Goal: Check status: Check status

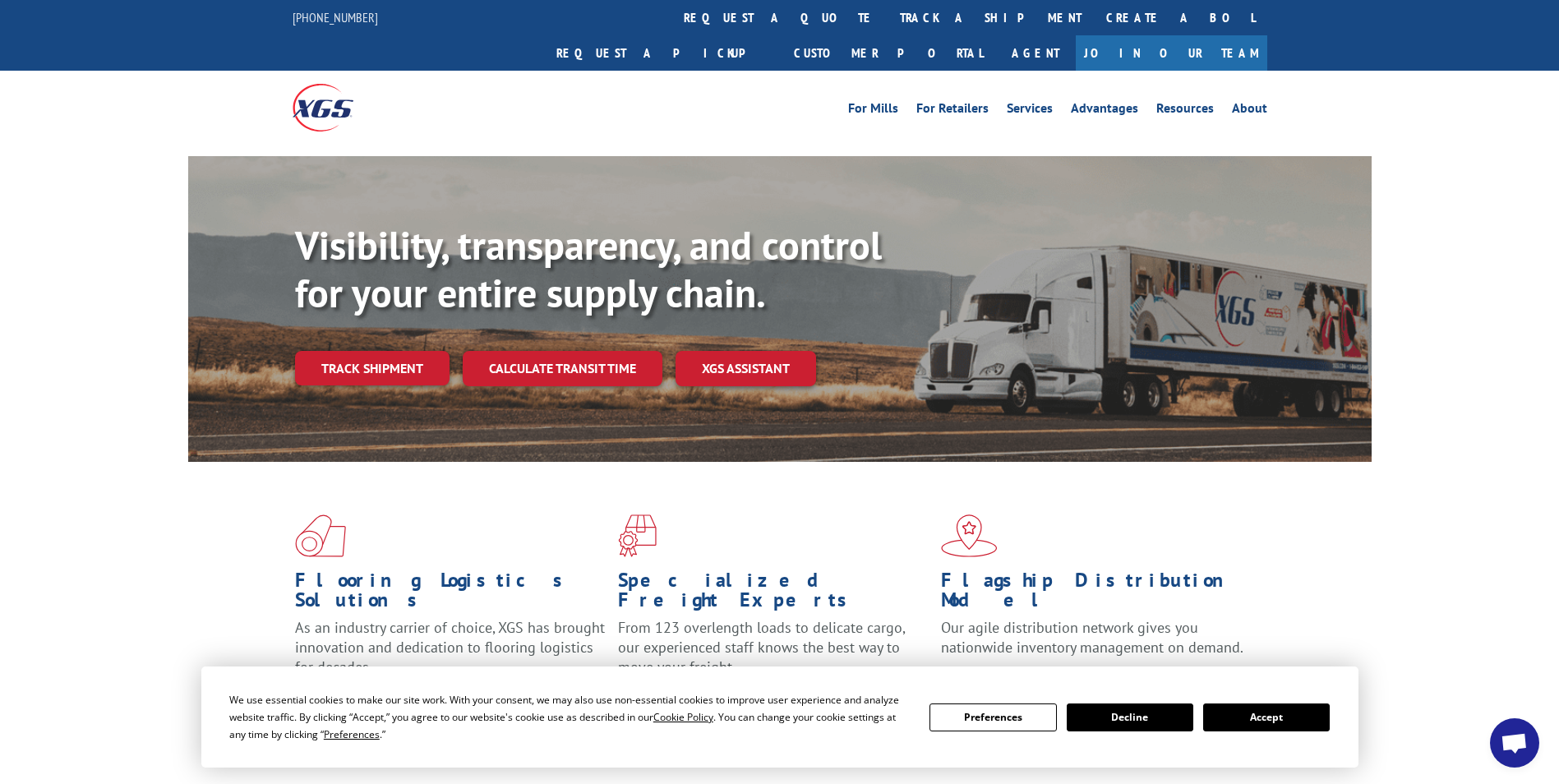
click at [1277, 713] on button "Accept" at bounding box center [1266, 718] width 126 height 28
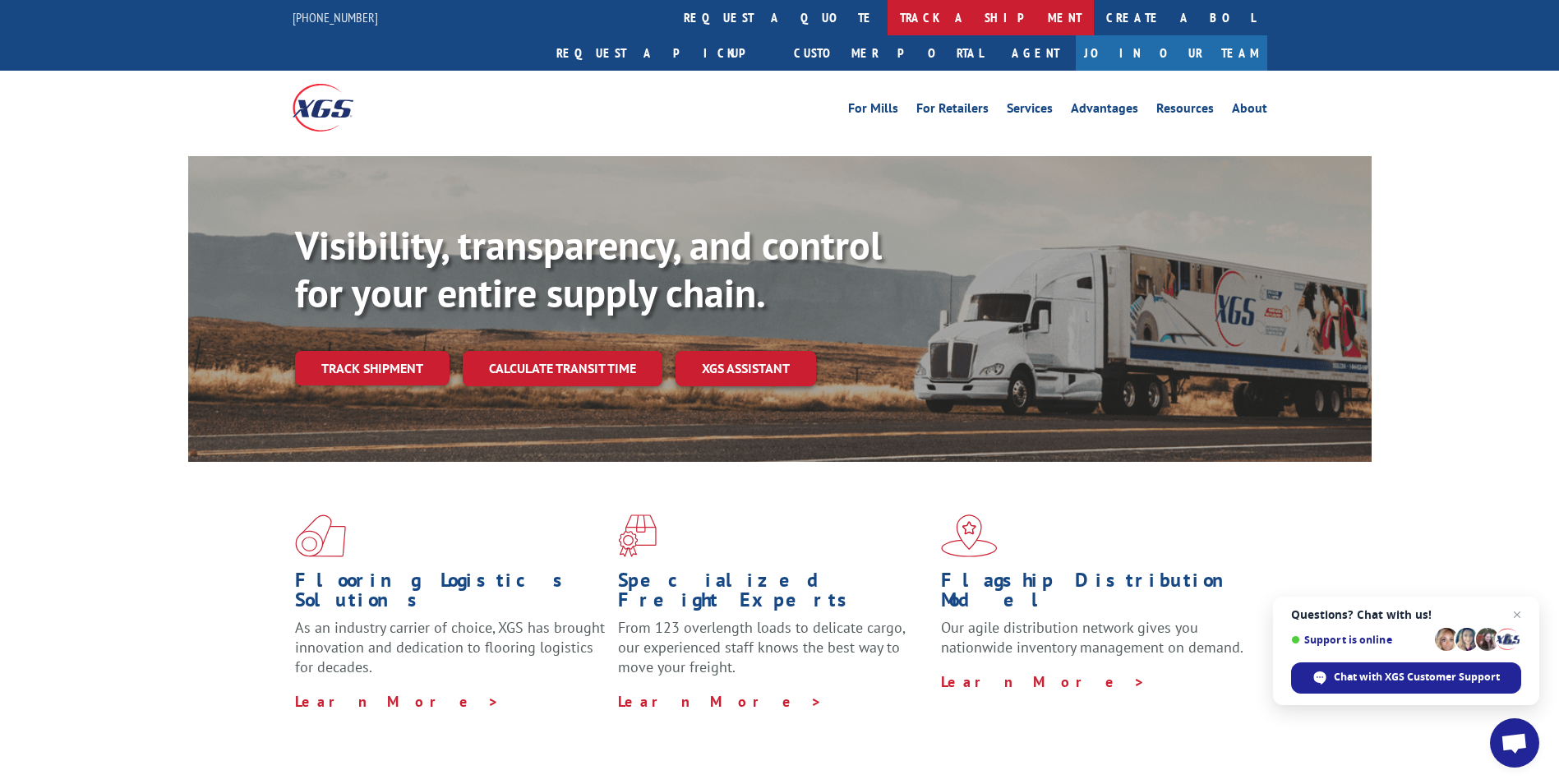
click at [888, 7] on link "track a shipment" at bounding box center [990, 17] width 206 height 35
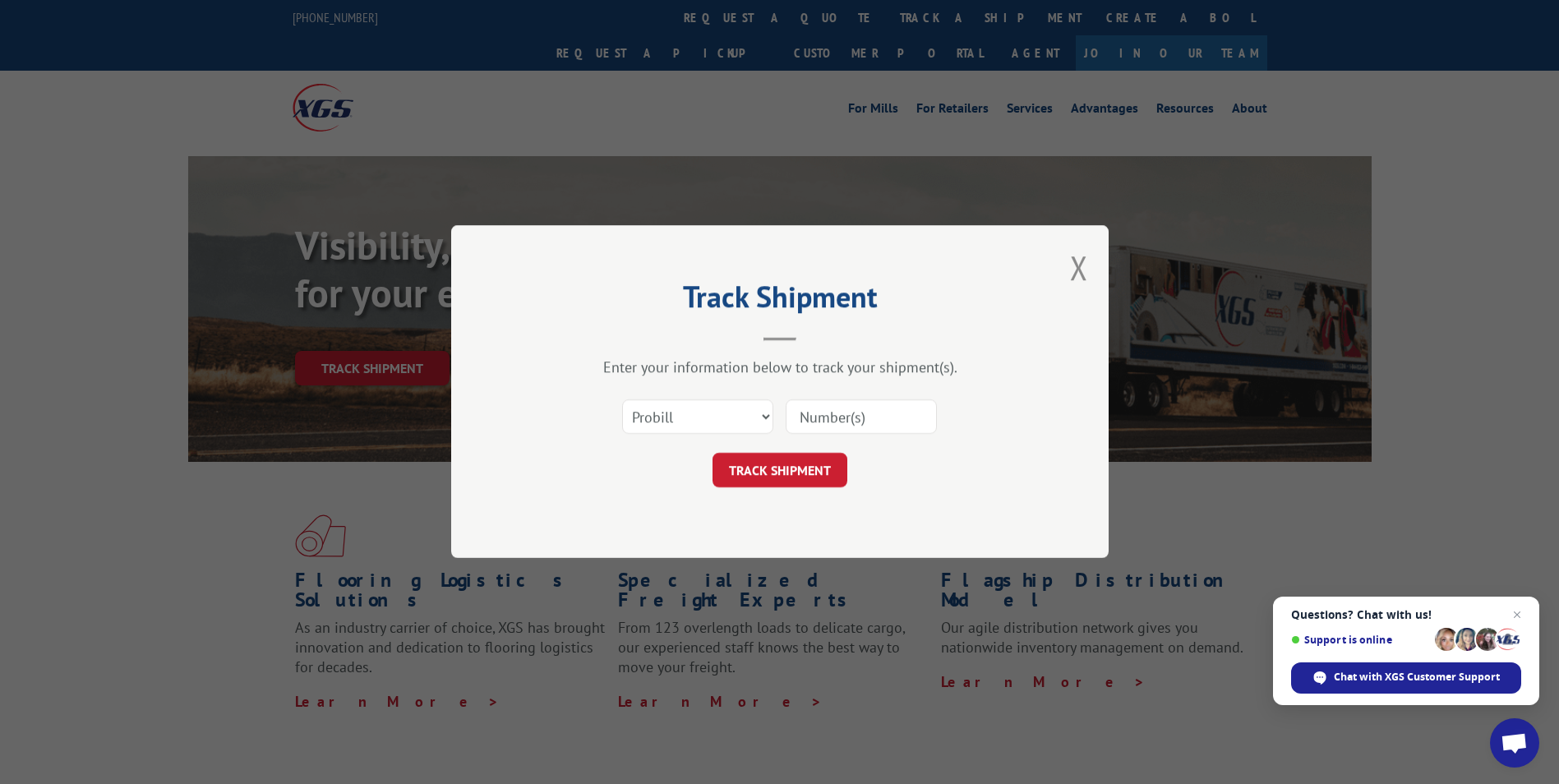
paste input "17471209"
type input "17471209"
drag, startPoint x: 768, startPoint y: 468, endPoint x: 987, endPoint y: 572, distance: 242.4
click at [770, 470] on button "TRACK SHIPMENT" at bounding box center [780, 471] width 134 height 35
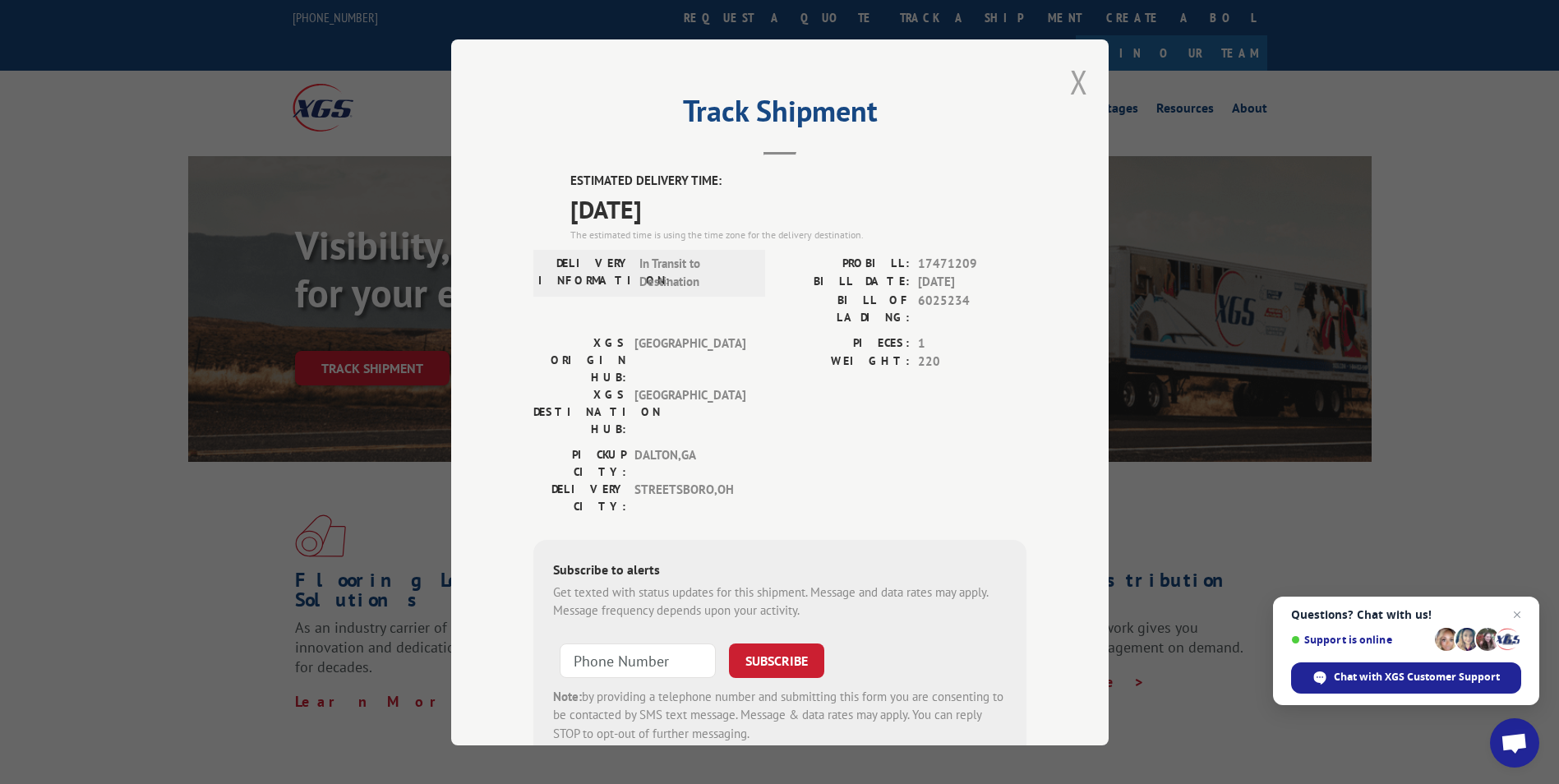
click at [1070, 84] on button "Close modal" at bounding box center [1079, 82] width 18 height 44
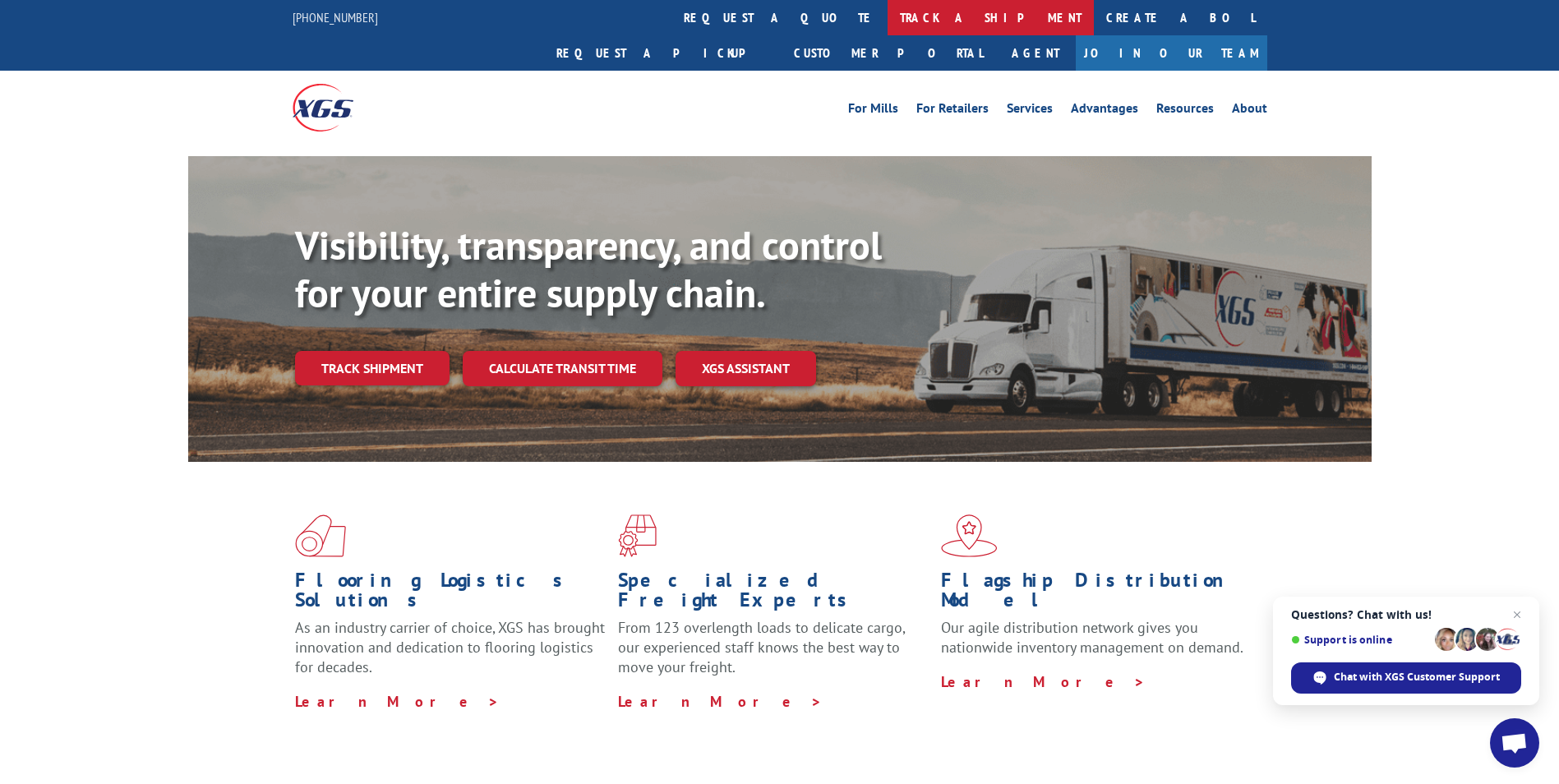
click at [888, 18] on link "track a shipment" at bounding box center [990, 17] width 206 height 35
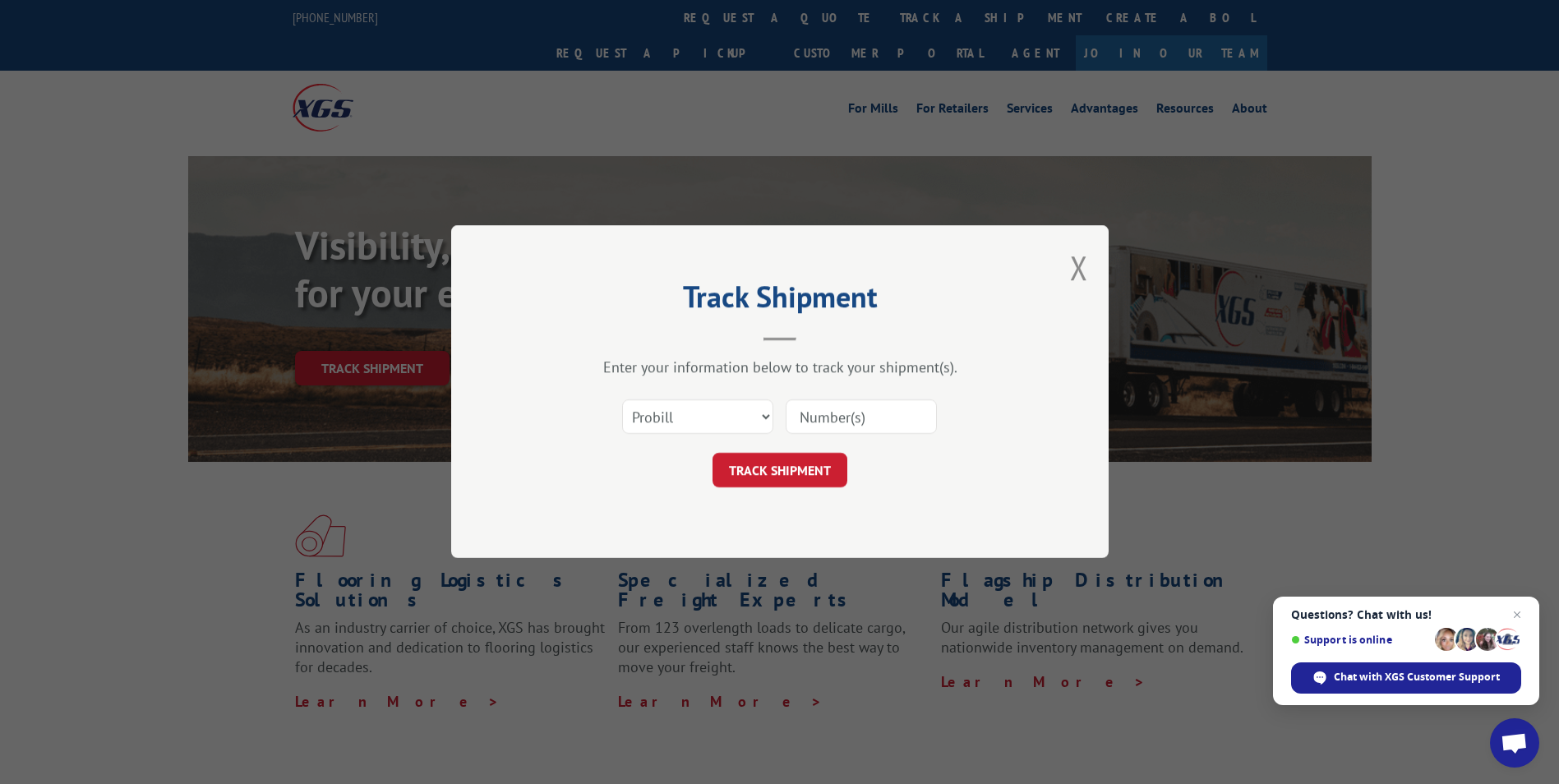
click at [790, 413] on input at bounding box center [861, 418] width 151 height 35
paste input "17228430"
type input "17228430"
click at [773, 476] on button "TRACK SHIPMENT" at bounding box center [780, 471] width 134 height 35
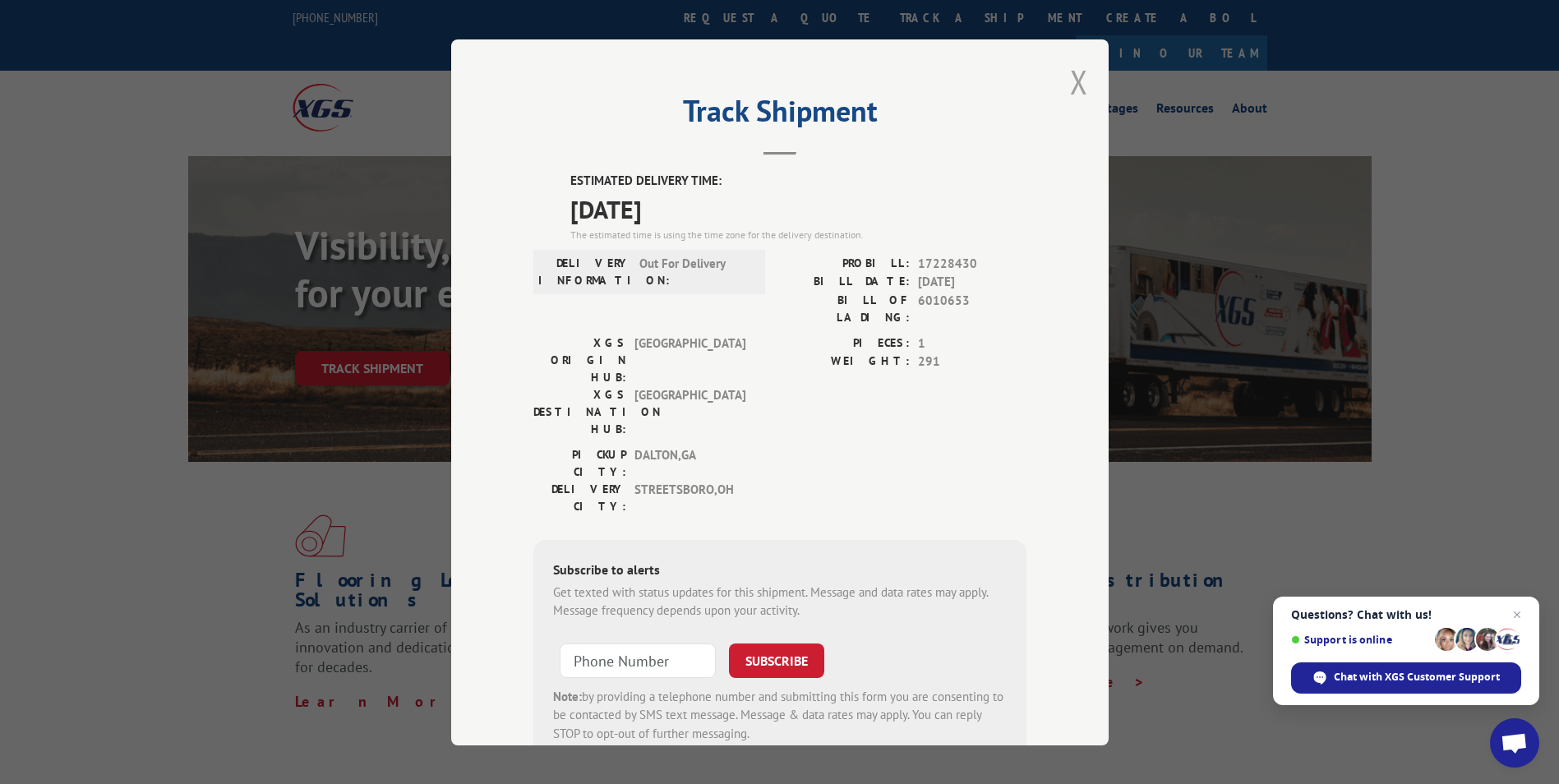
click at [1075, 82] on button "Close modal" at bounding box center [1079, 82] width 18 height 44
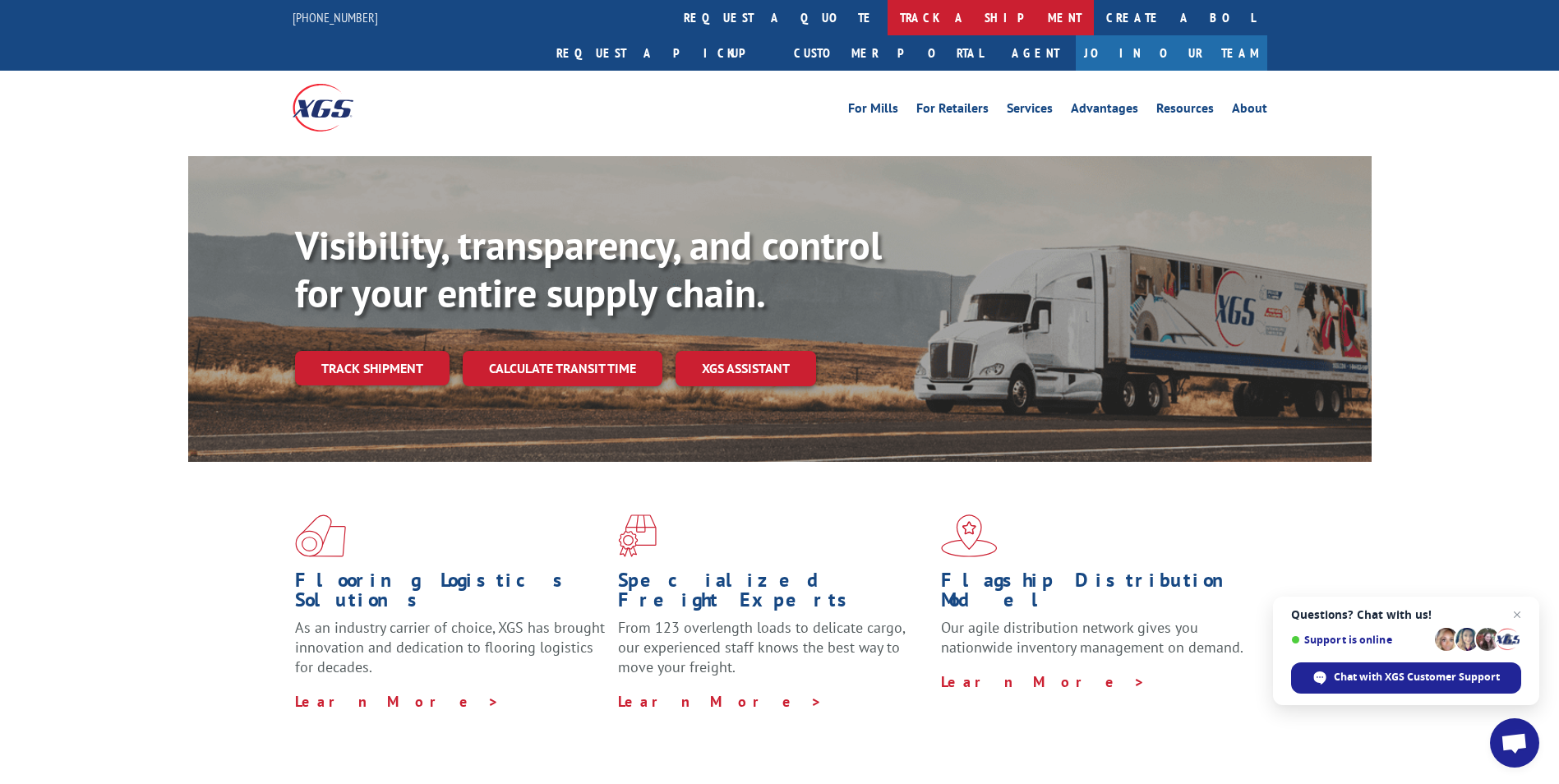
click at [888, 18] on link "track a shipment" at bounding box center [990, 17] width 206 height 35
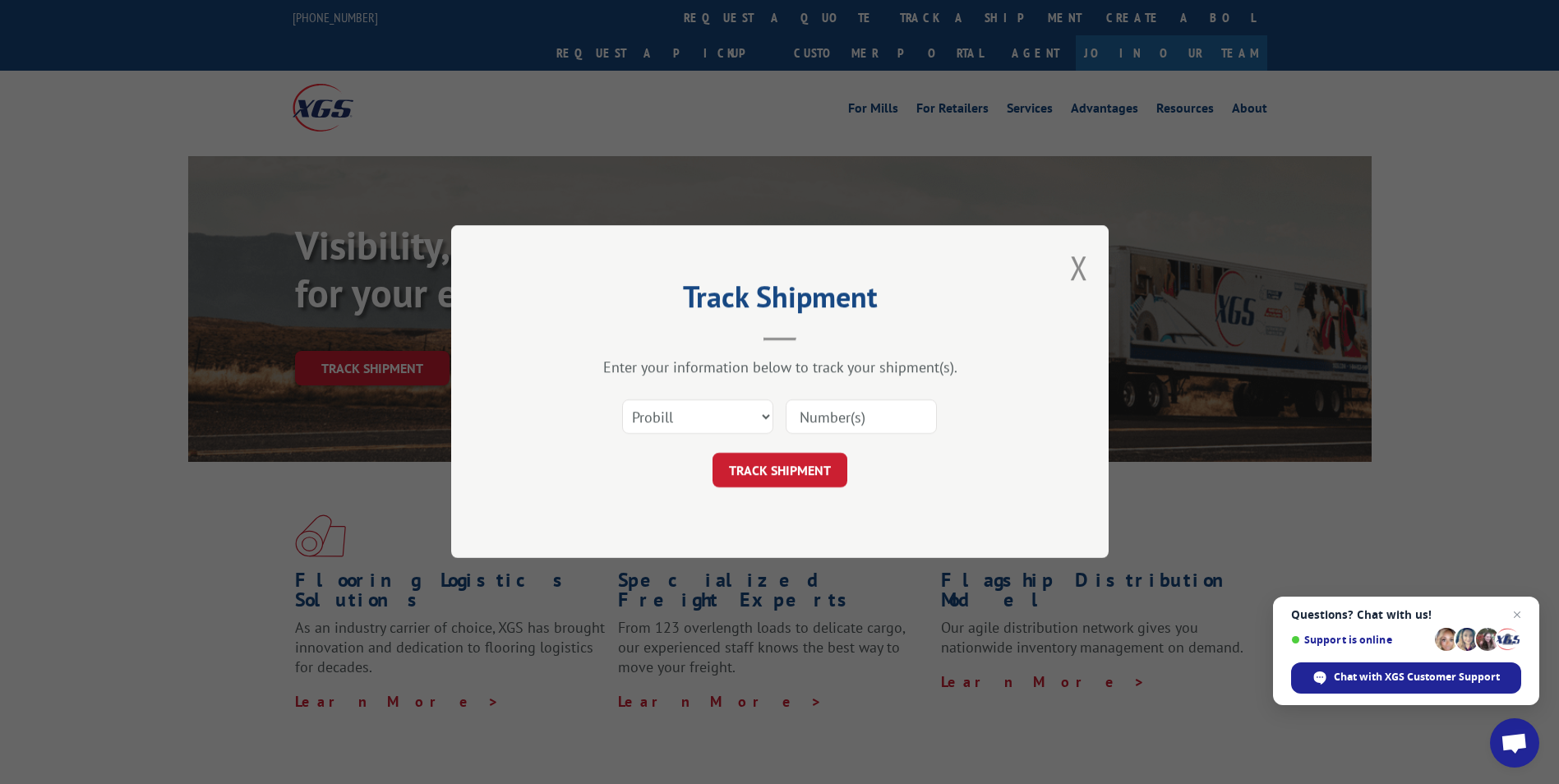
click at [796, 423] on input at bounding box center [861, 418] width 151 height 35
paste input "17228544"
type input "17228544"
click at [707, 465] on div "TRACK SHIPMENT" at bounding box center [780, 471] width 493 height 35
click at [754, 470] on button "TRACK SHIPMENT" at bounding box center [780, 471] width 134 height 35
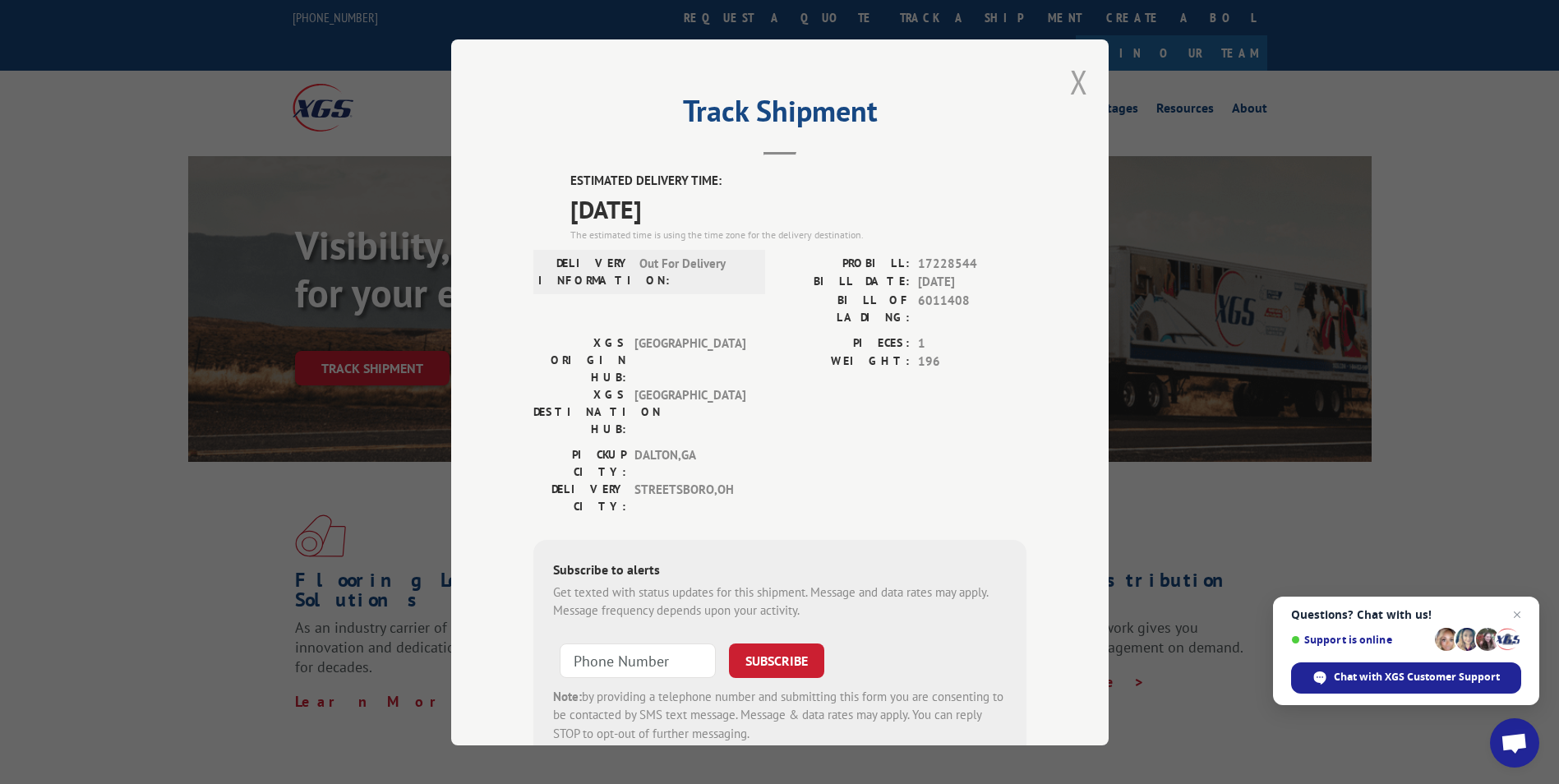
click at [1070, 85] on button "Close modal" at bounding box center [1079, 82] width 18 height 44
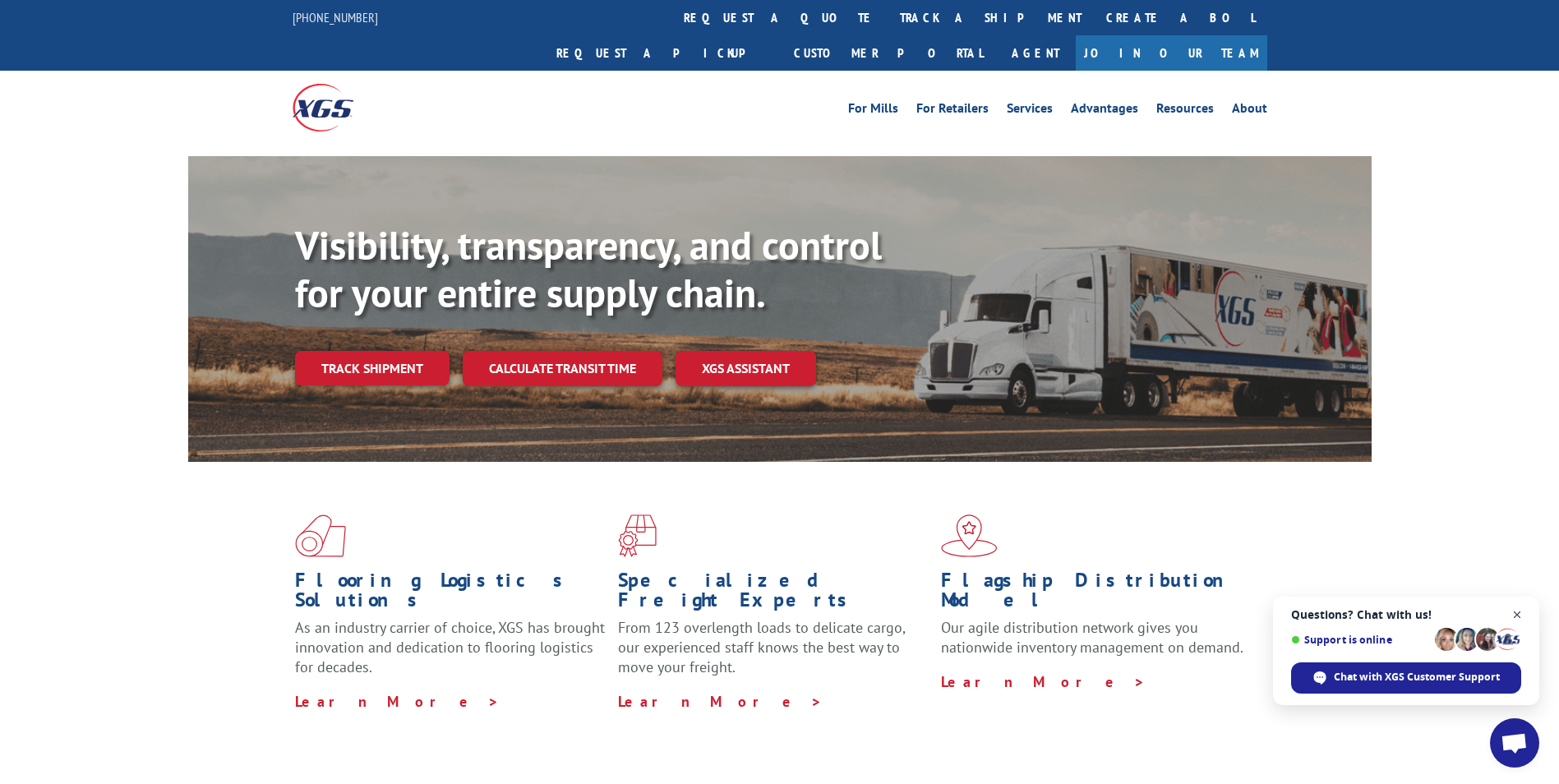
click at [1524, 616] on span "Close chat" at bounding box center [1517, 615] width 21 height 21
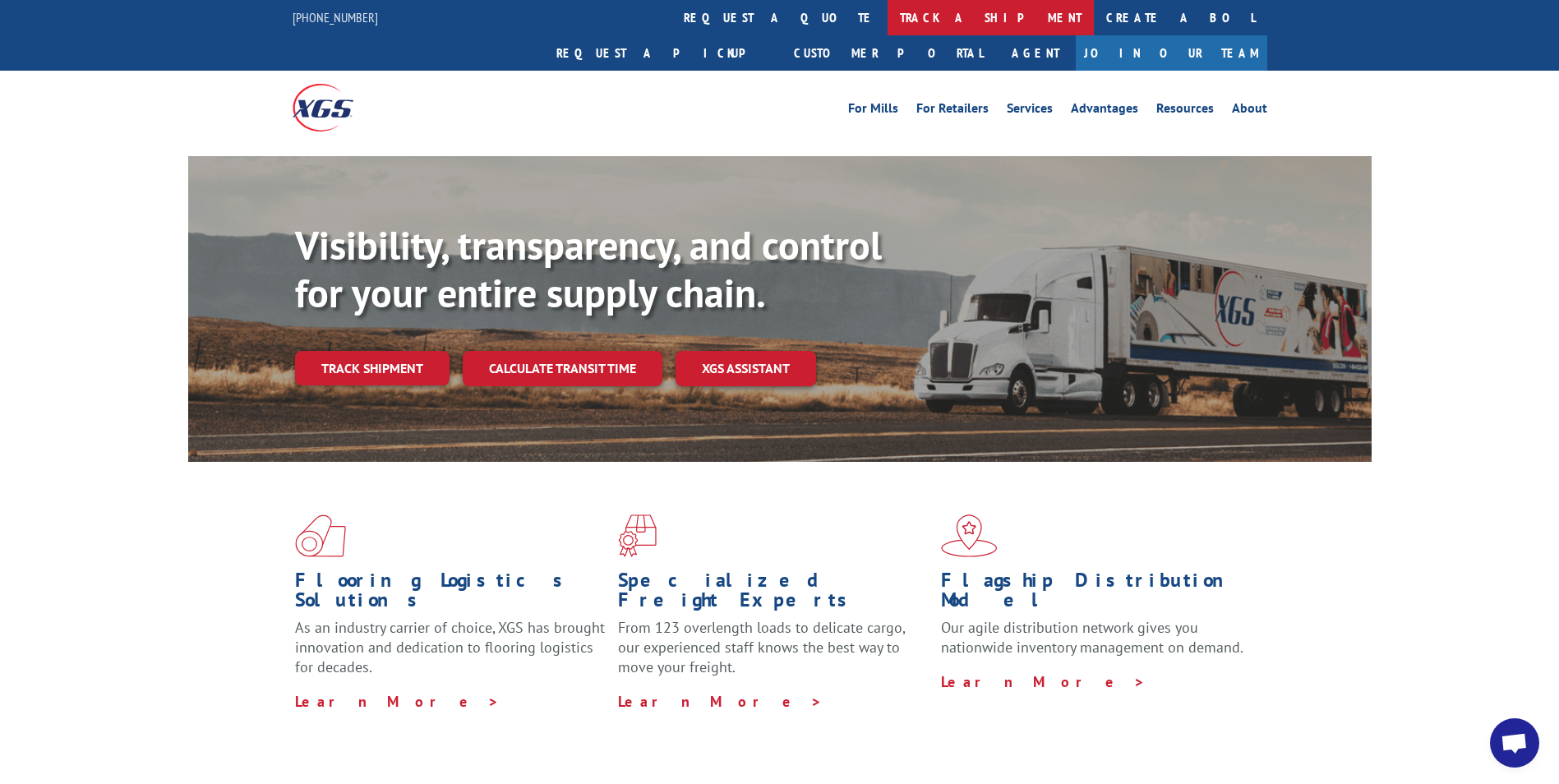
click at [888, 19] on link "track a shipment" at bounding box center [990, 17] width 206 height 35
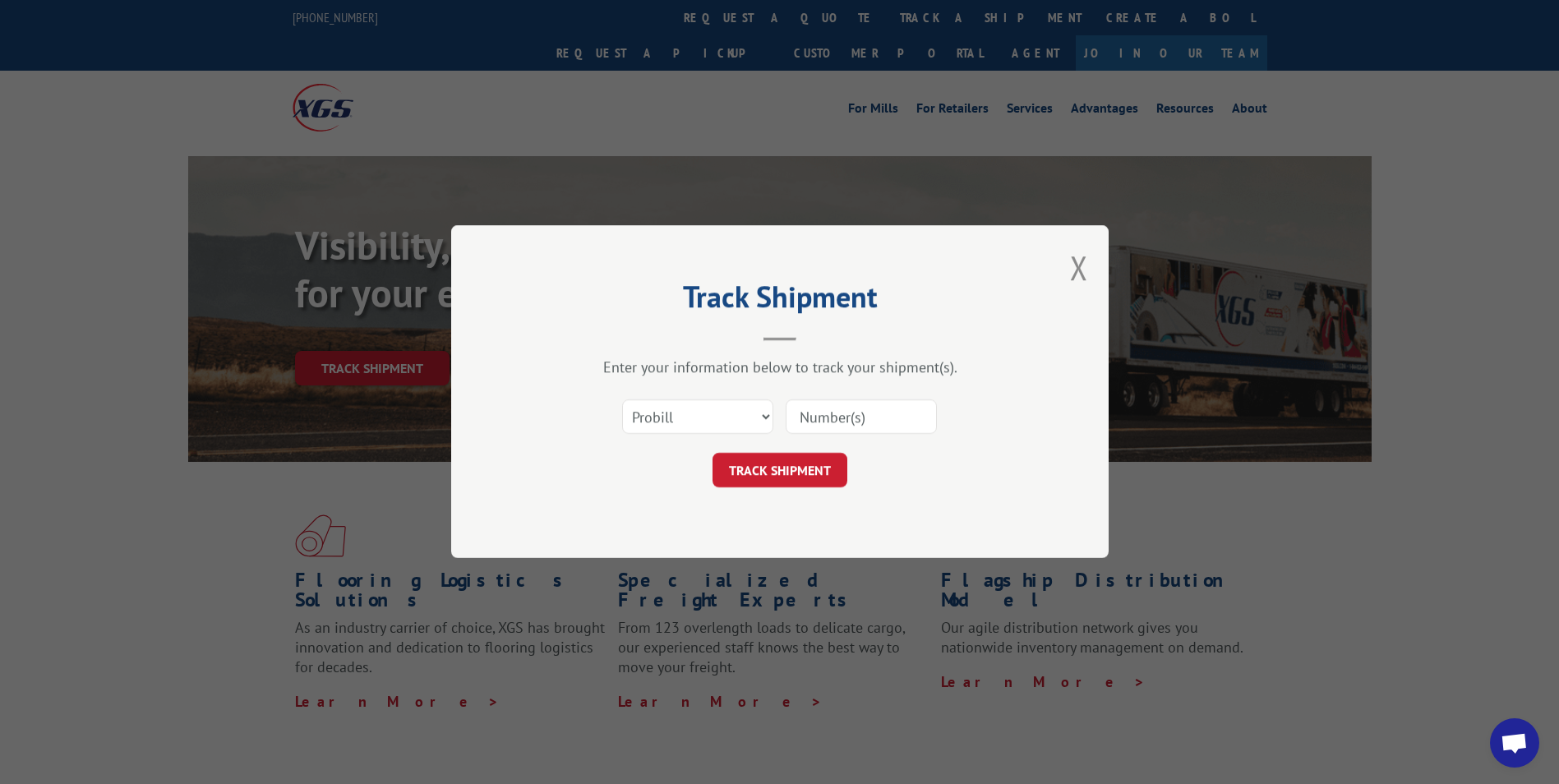
click at [797, 422] on input at bounding box center [861, 418] width 151 height 35
paste input "17521493"
type input "17521493"
click at [794, 466] on button "TRACK SHIPMENT" at bounding box center [780, 471] width 134 height 35
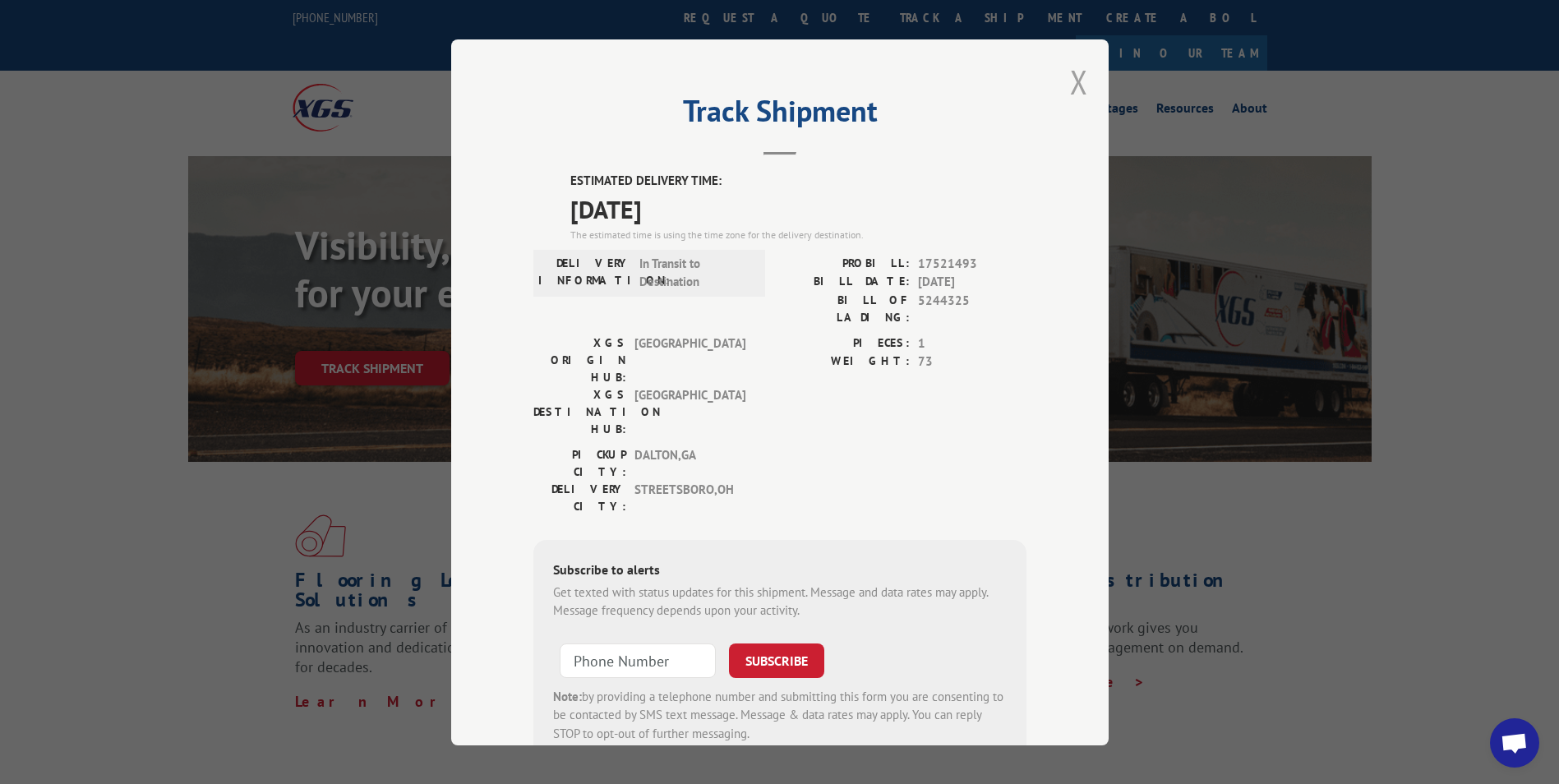
click at [1075, 78] on button "Close modal" at bounding box center [1079, 82] width 18 height 44
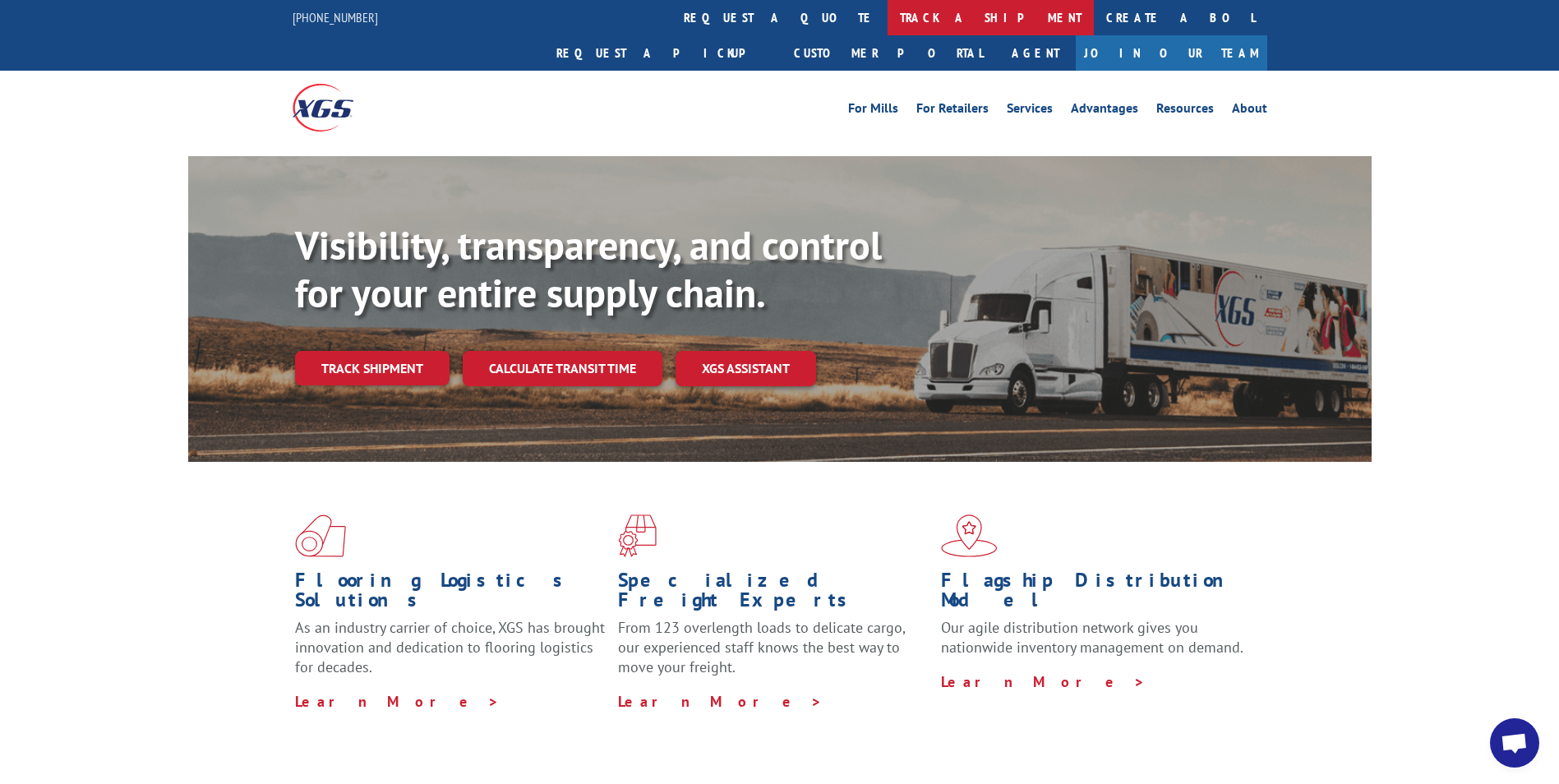
click at [888, 18] on link "track a shipment" at bounding box center [990, 17] width 206 height 35
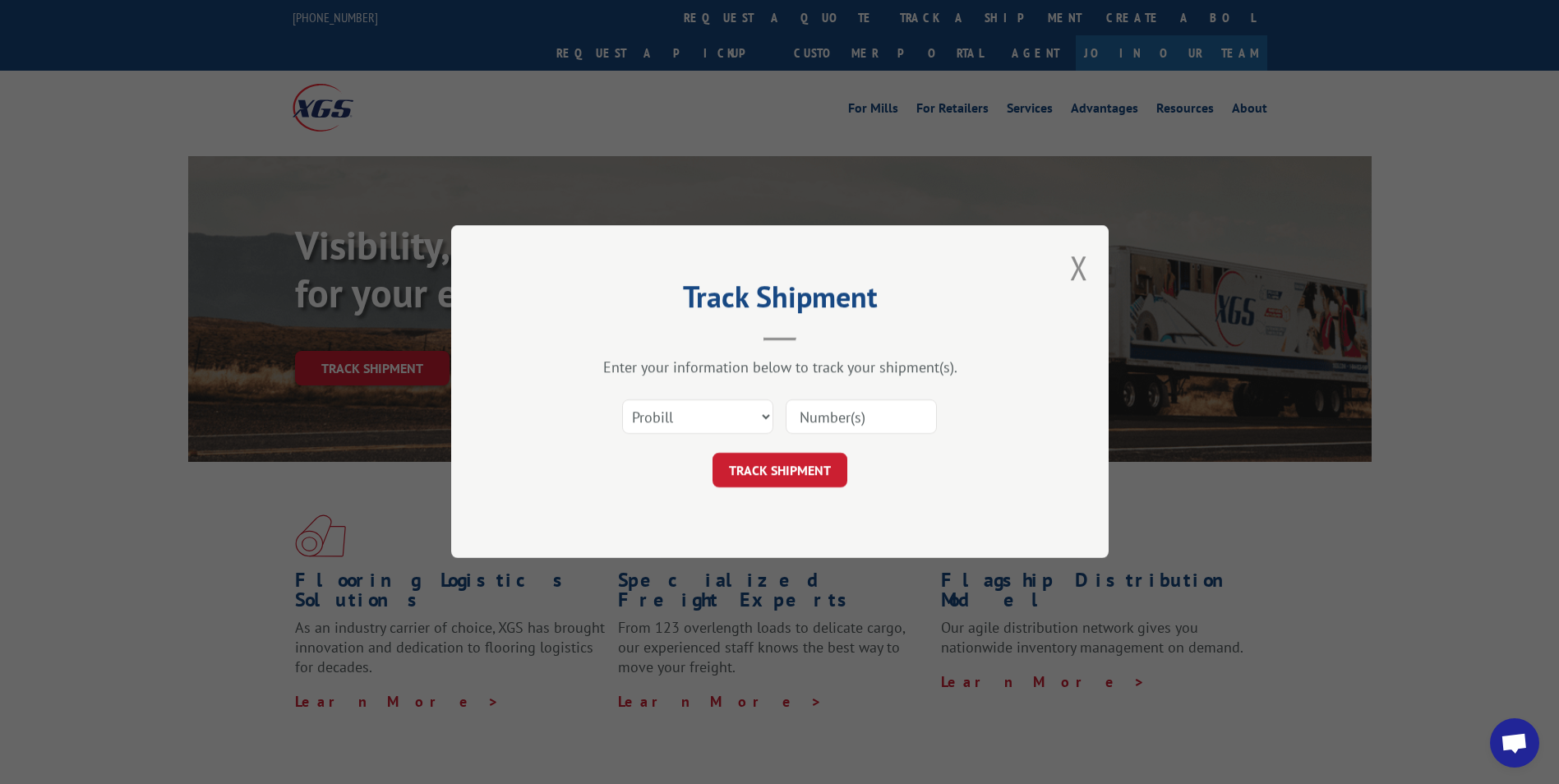
click at [822, 414] on input at bounding box center [861, 418] width 151 height 35
paste input "17228544"
type input "17228544"
click at [809, 472] on button "TRACK SHIPMENT" at bounding box center [780, 471] width 134 height 35
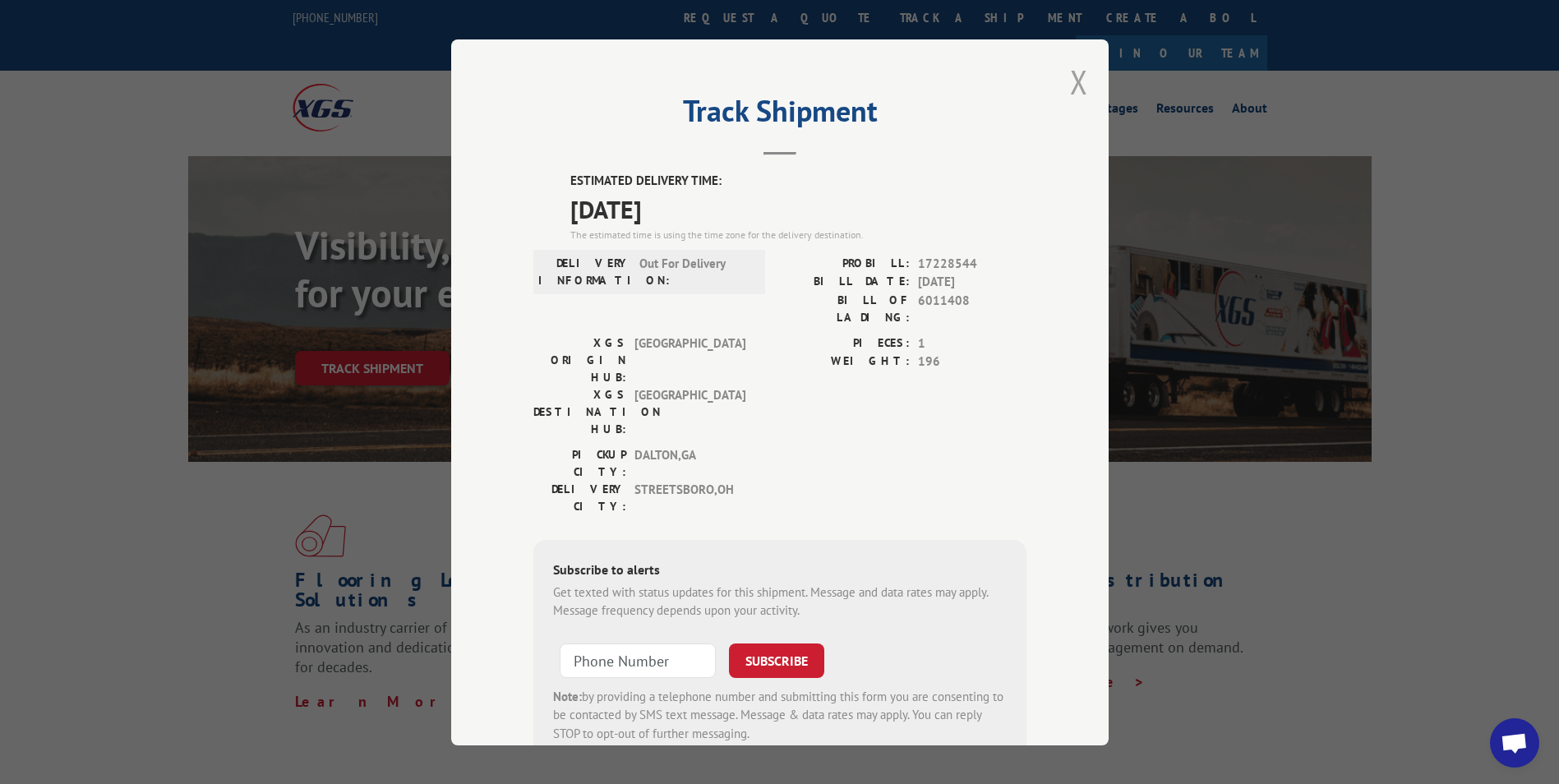
click at [1070, 80] on button "Close modal" at bounding box center [1079, 82] width 18 height 44
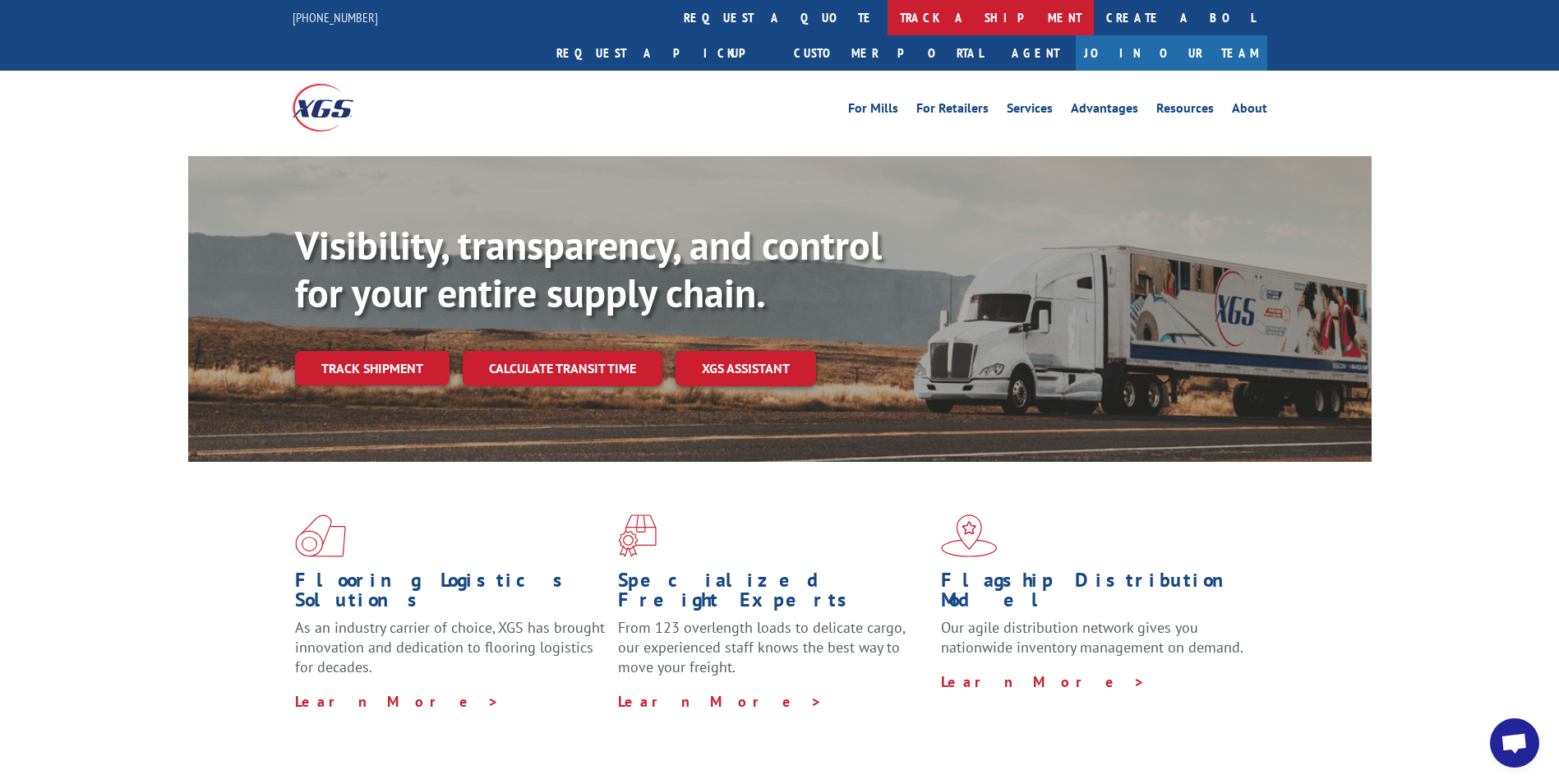
click at [888, 12] on link "track a shipment" at bounding box center [990, 17] width 206 height 35
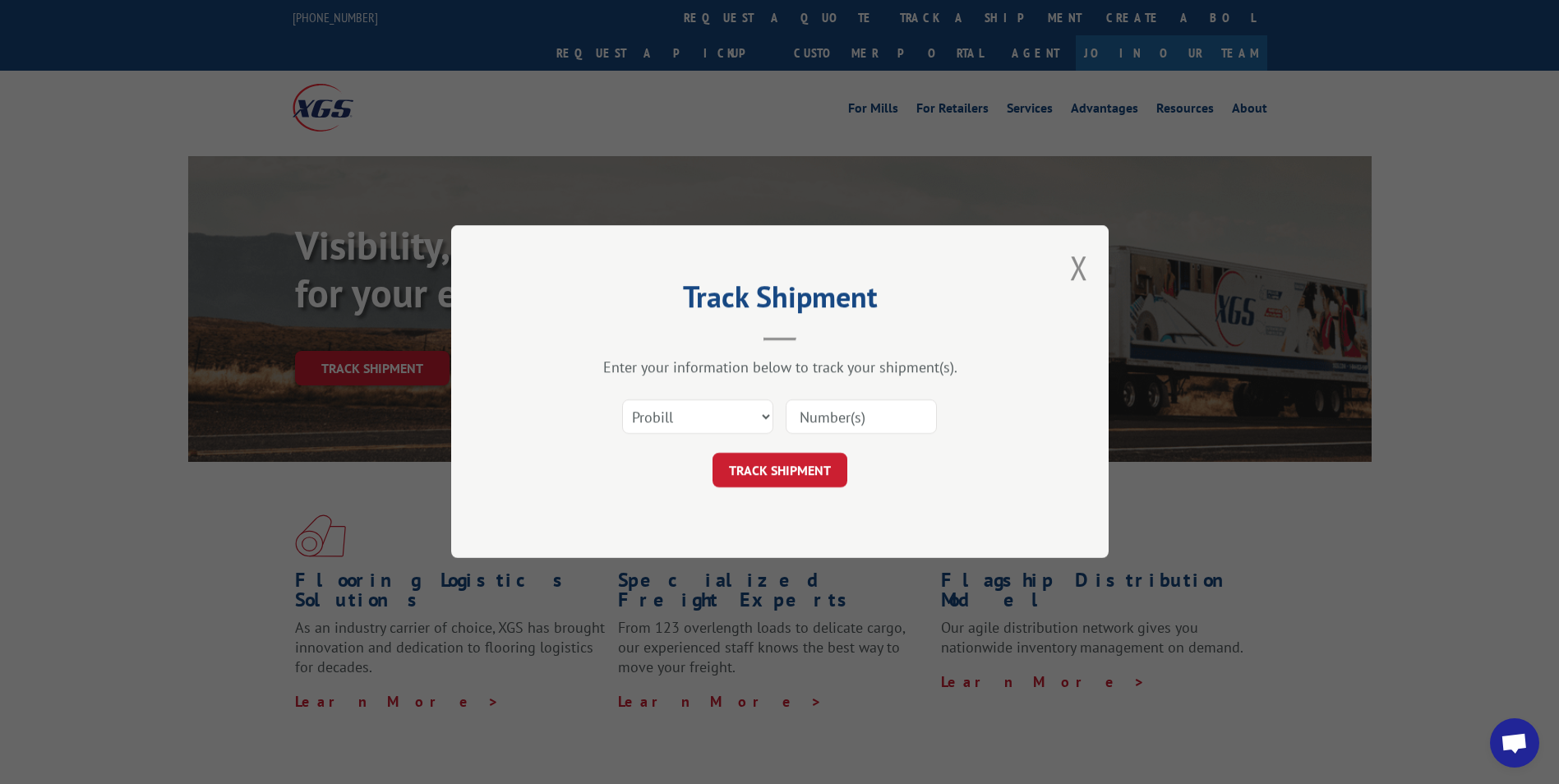
click at [789, 425] on input at bounding box center [861, 418] width 151 height 35
paste input "17228544"
type input "17228544"
click at [777, 475] on button "TRACK SHIPMENT" at bounding box center [780, 471] width 134 height 35
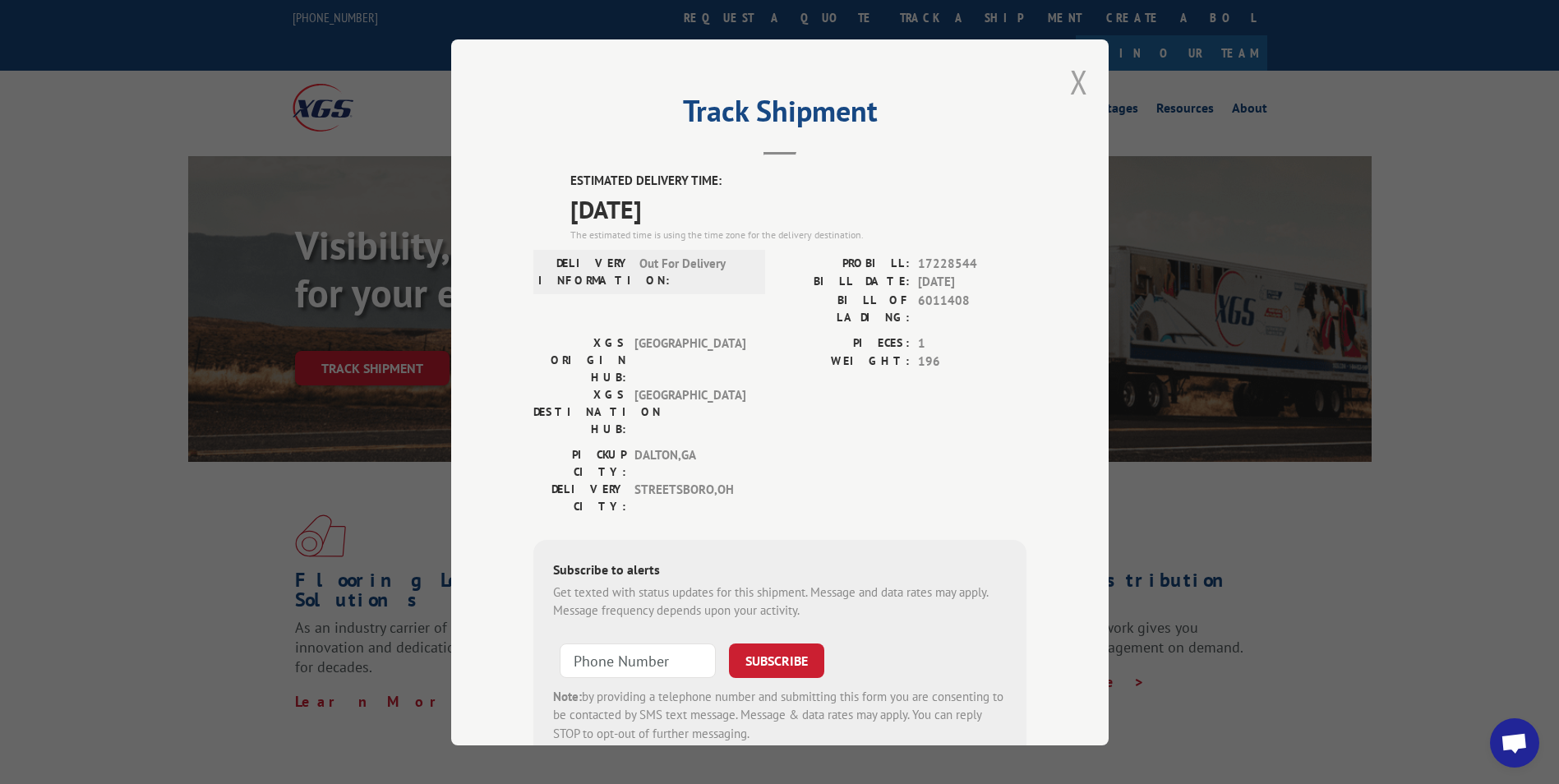
click at [1073, 83] on button "Close modal" at bounding box center [1079, 82] width 18 height 44
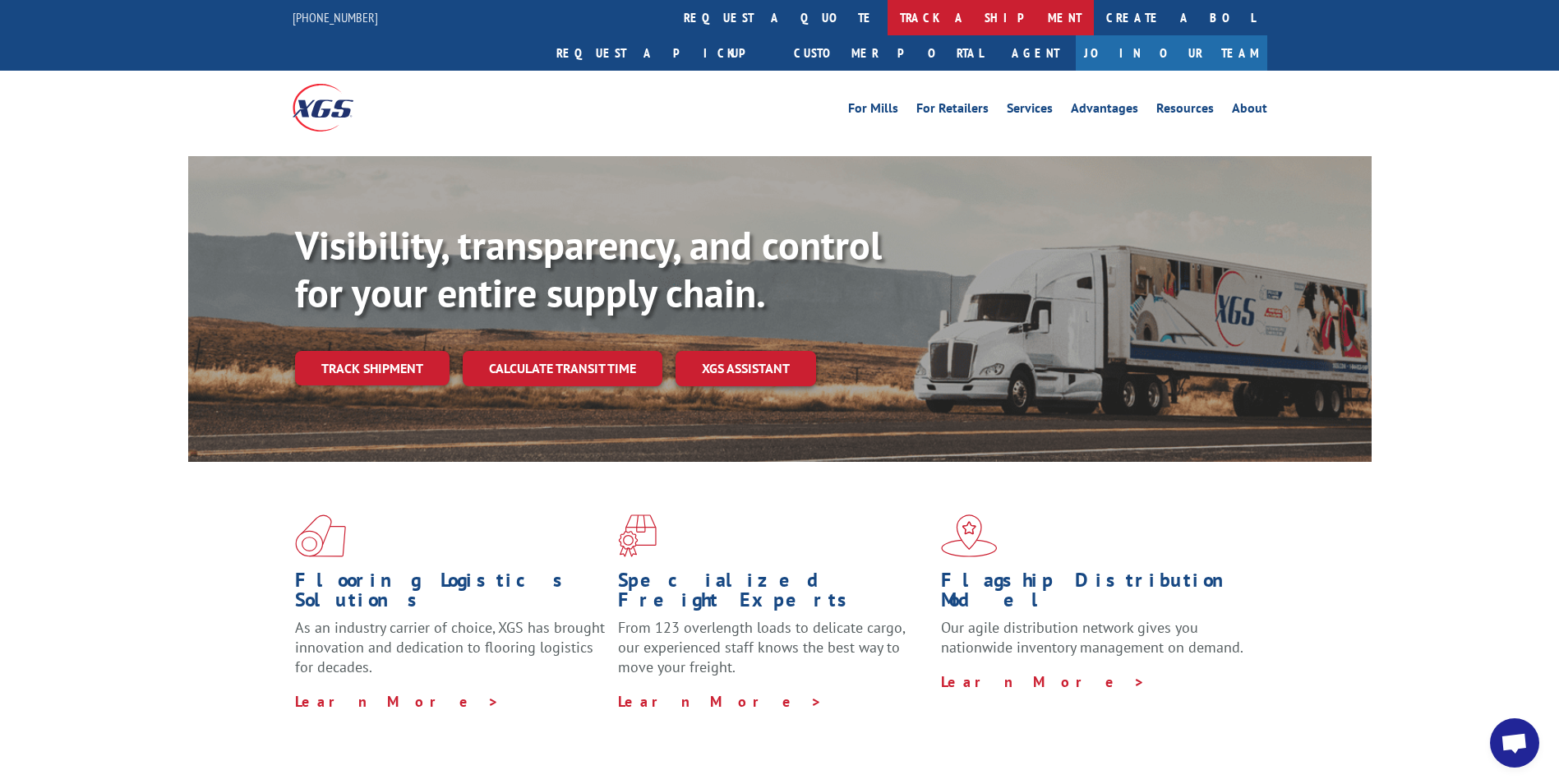
click at [888, 15] on link "track a shipment" at bounding box center [990, 17] width 206 height 35
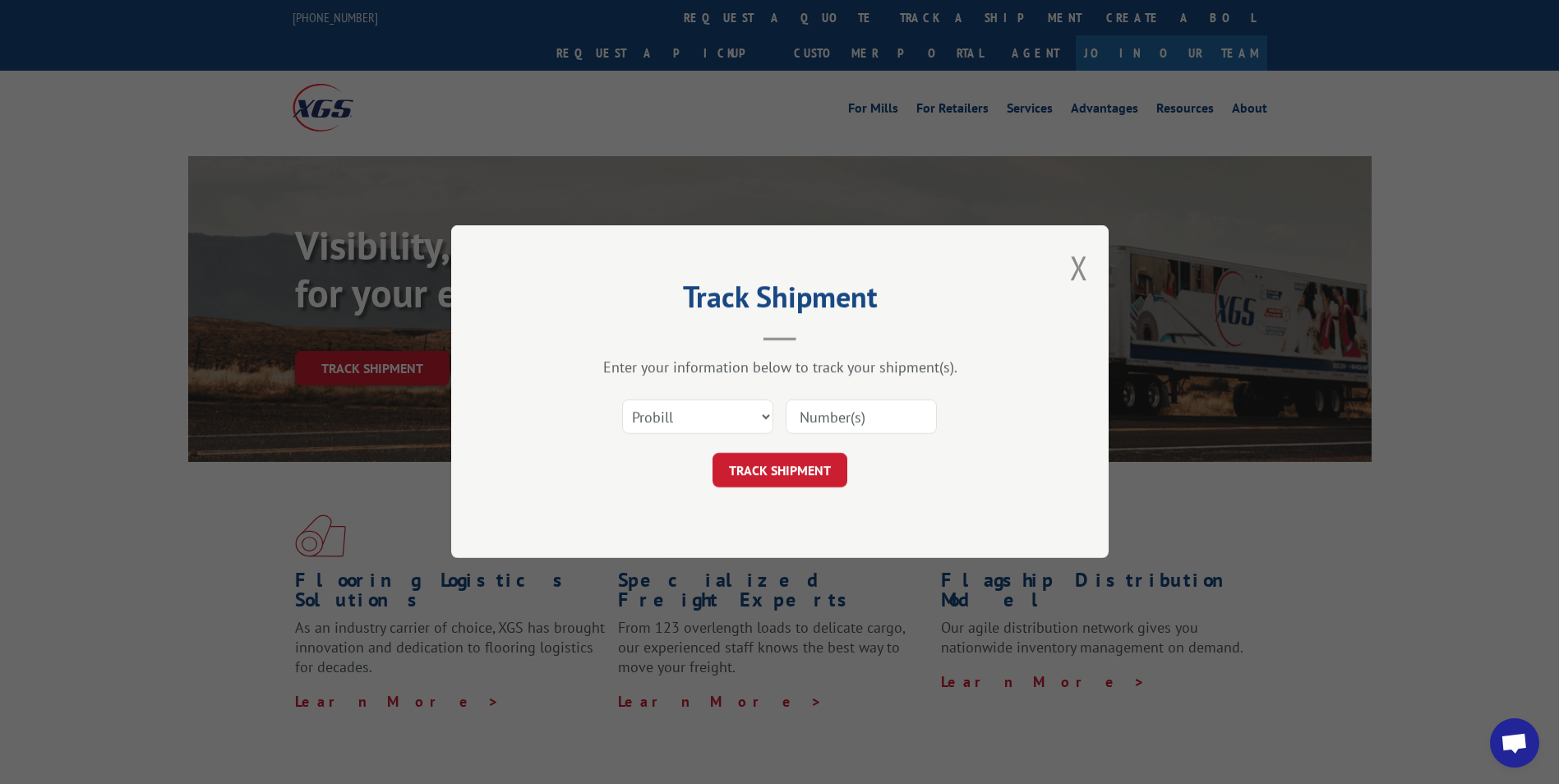
paste input "17228544"
type input "17228544"
click at [786, 464] on button "TRACK SHIPMENT" at bounding box center [780, 471] width 134 height 35
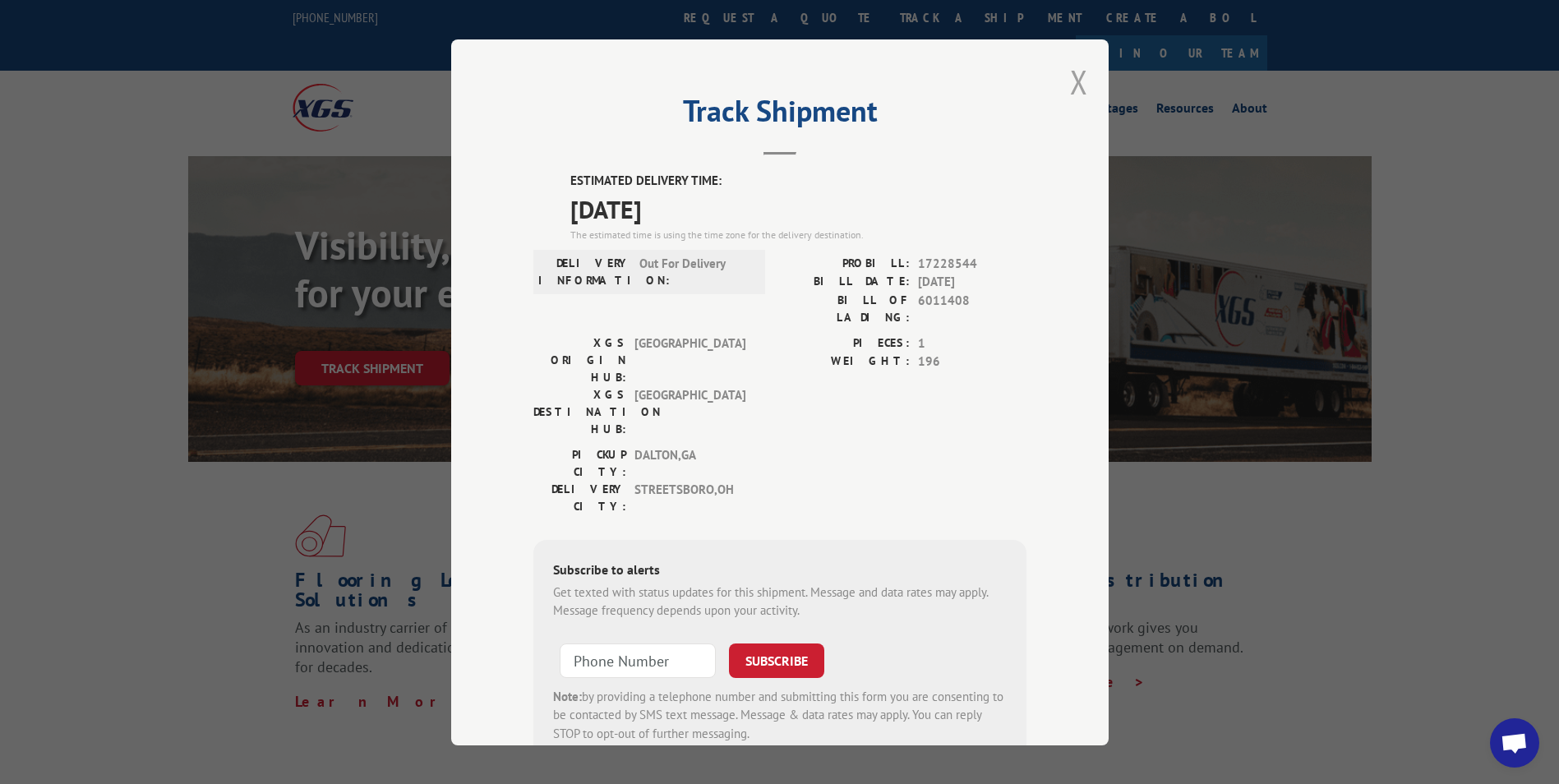
click at [1071, 83] on button "Close modal" at bounding box center [1079, 82] width 18 height 44
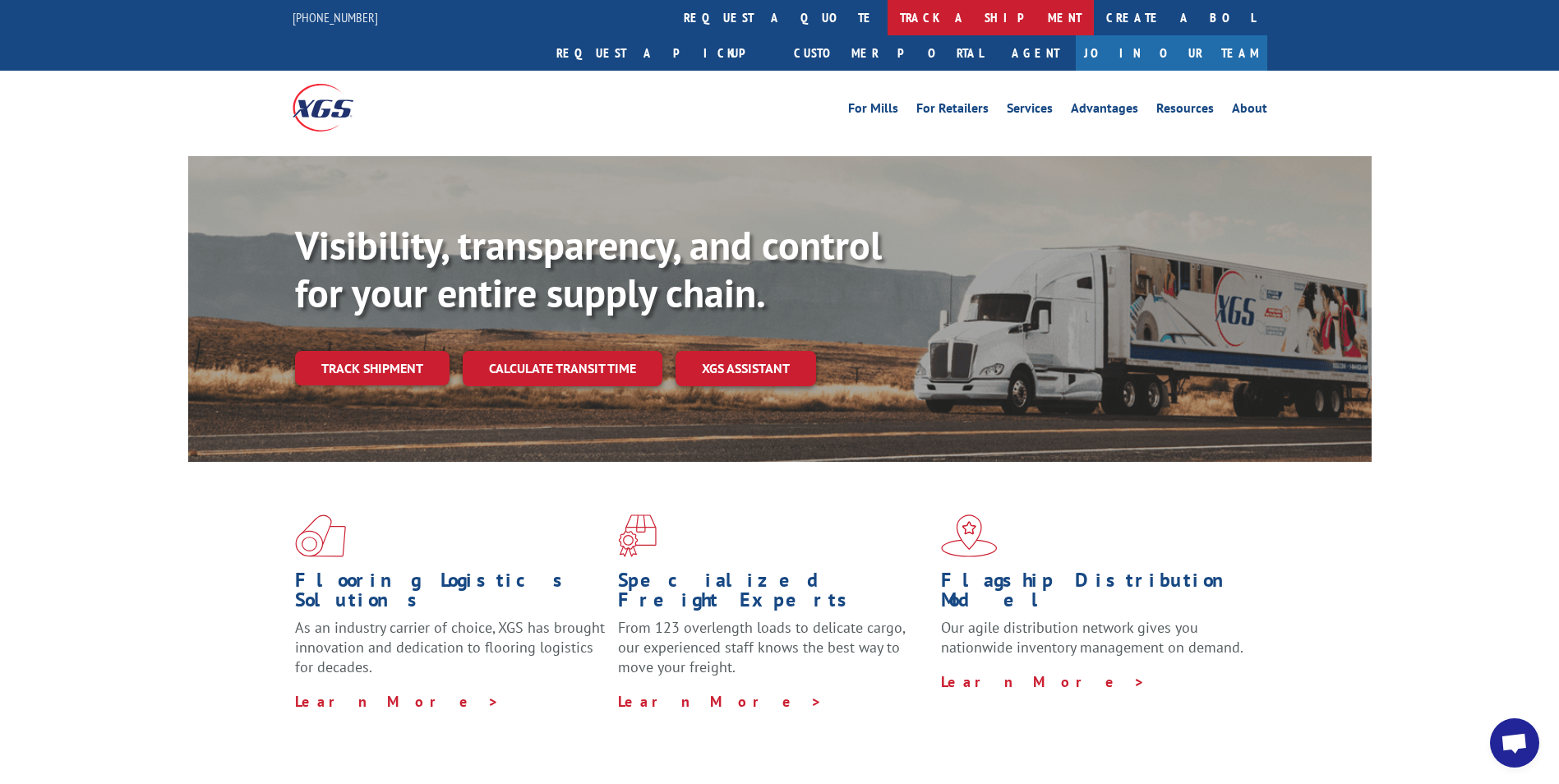
click at [888, 21] on link "track a shipment" at bounding box center [990, 17] width 206 height 35
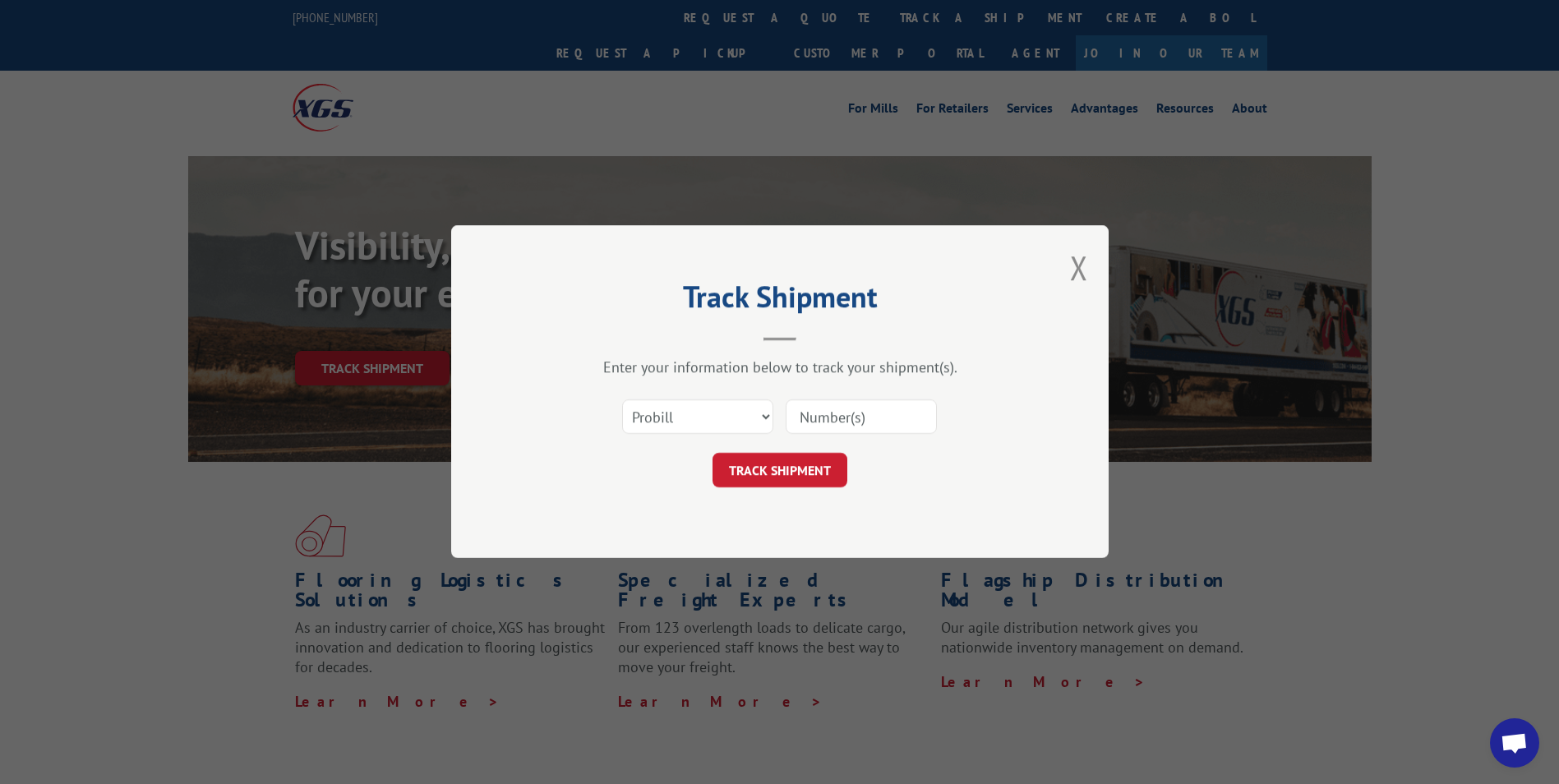
click at [791, 422] on input at bounding box center [861, 418] width 151 height 35
paste input "17228544"
type input "17228544"
click at [795, 468] on button "TRACK SHIPMENT" at bounding box center [780, 471] width 134 height 35
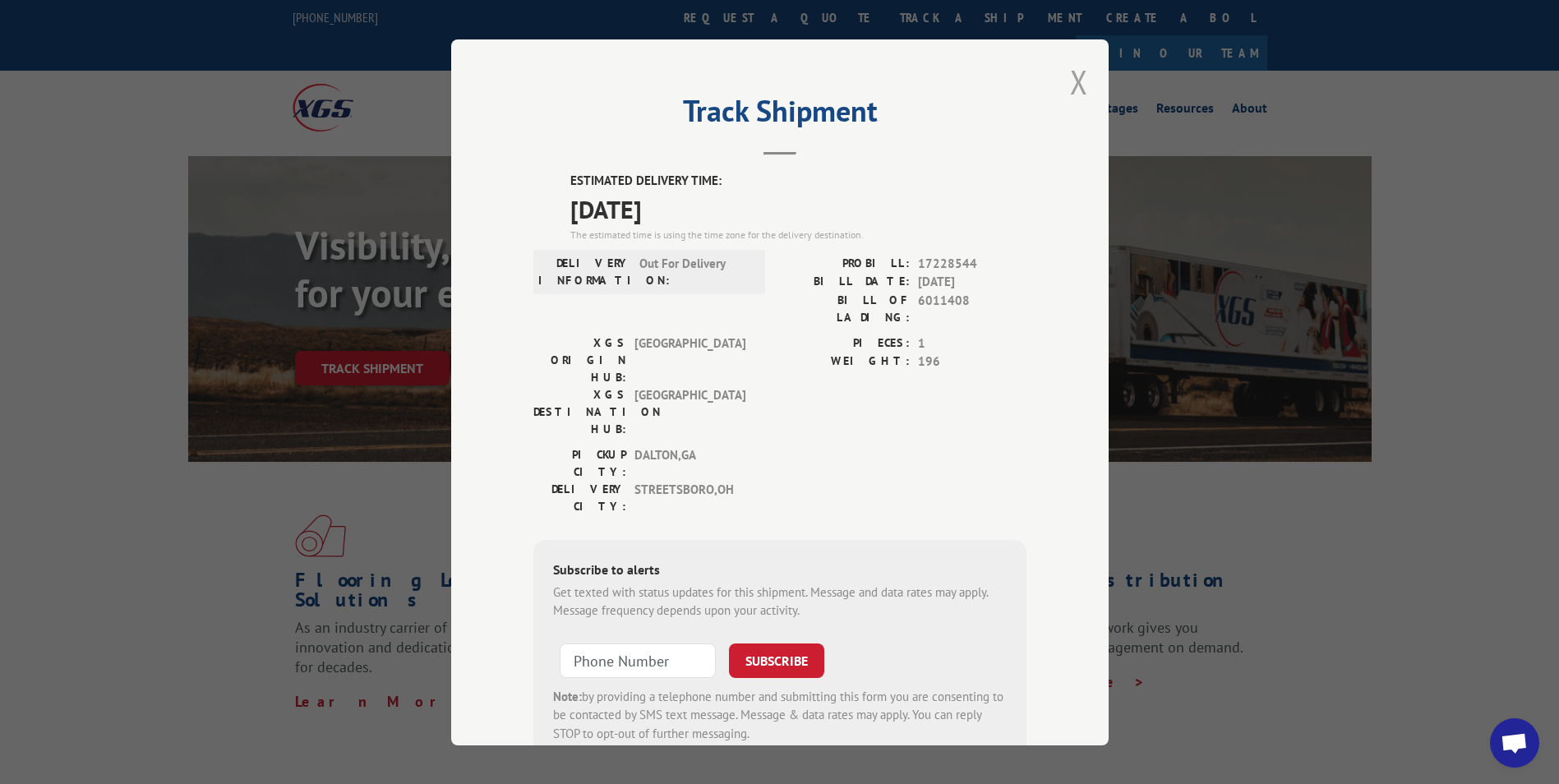
click at [1072, 82] on button "Close modal" at bounding box center [1079, 82] width 18 height 44
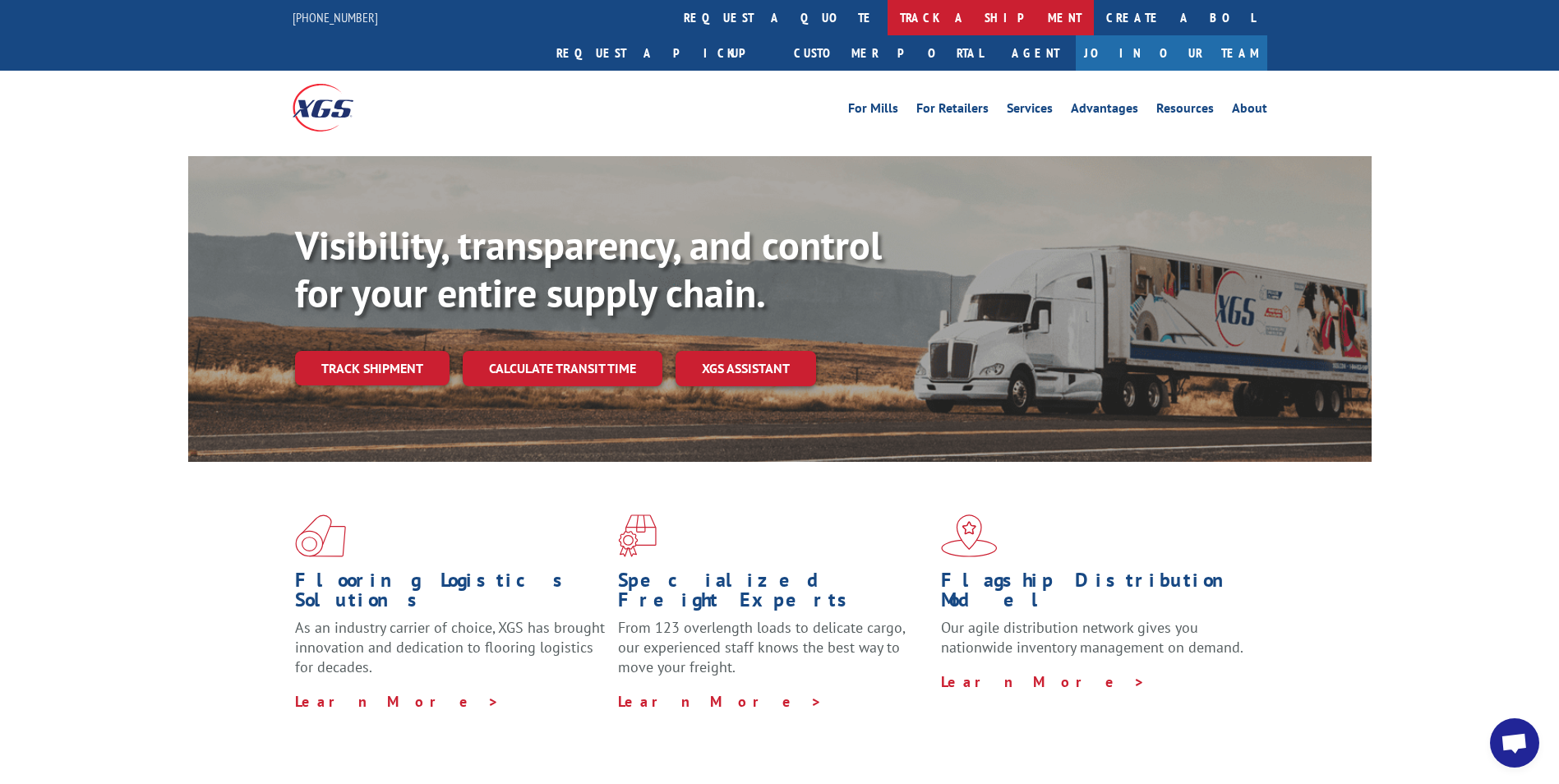
click at [888, 15] on link "track a shipment" at bounding box center [990, 17] width 206 height 35
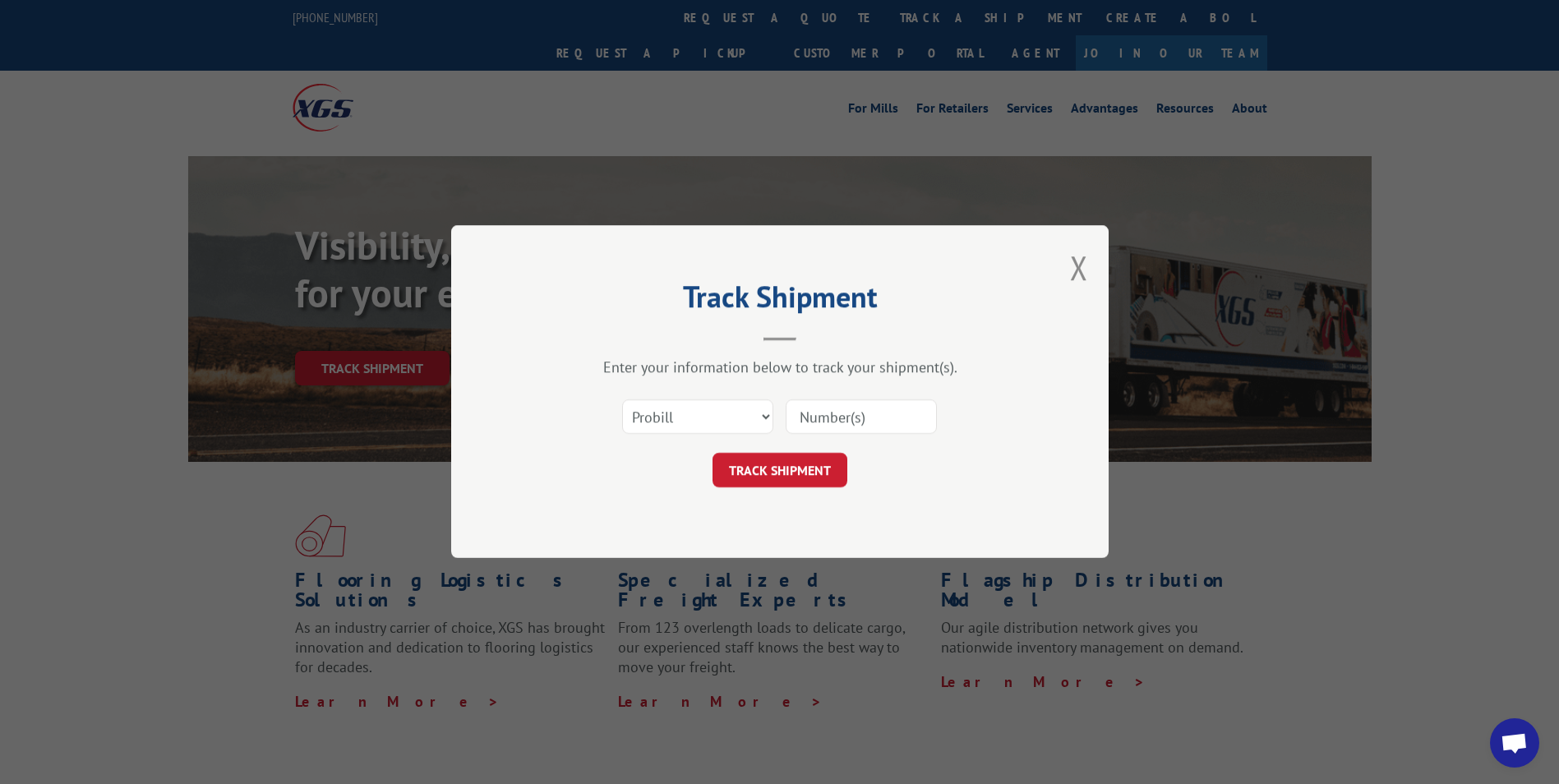
paste input "17228544"
type input "17228544"
click at [751, 472] on button "TRACK SHIPMENT" at bounding box center [780, 471] width 134 height 35
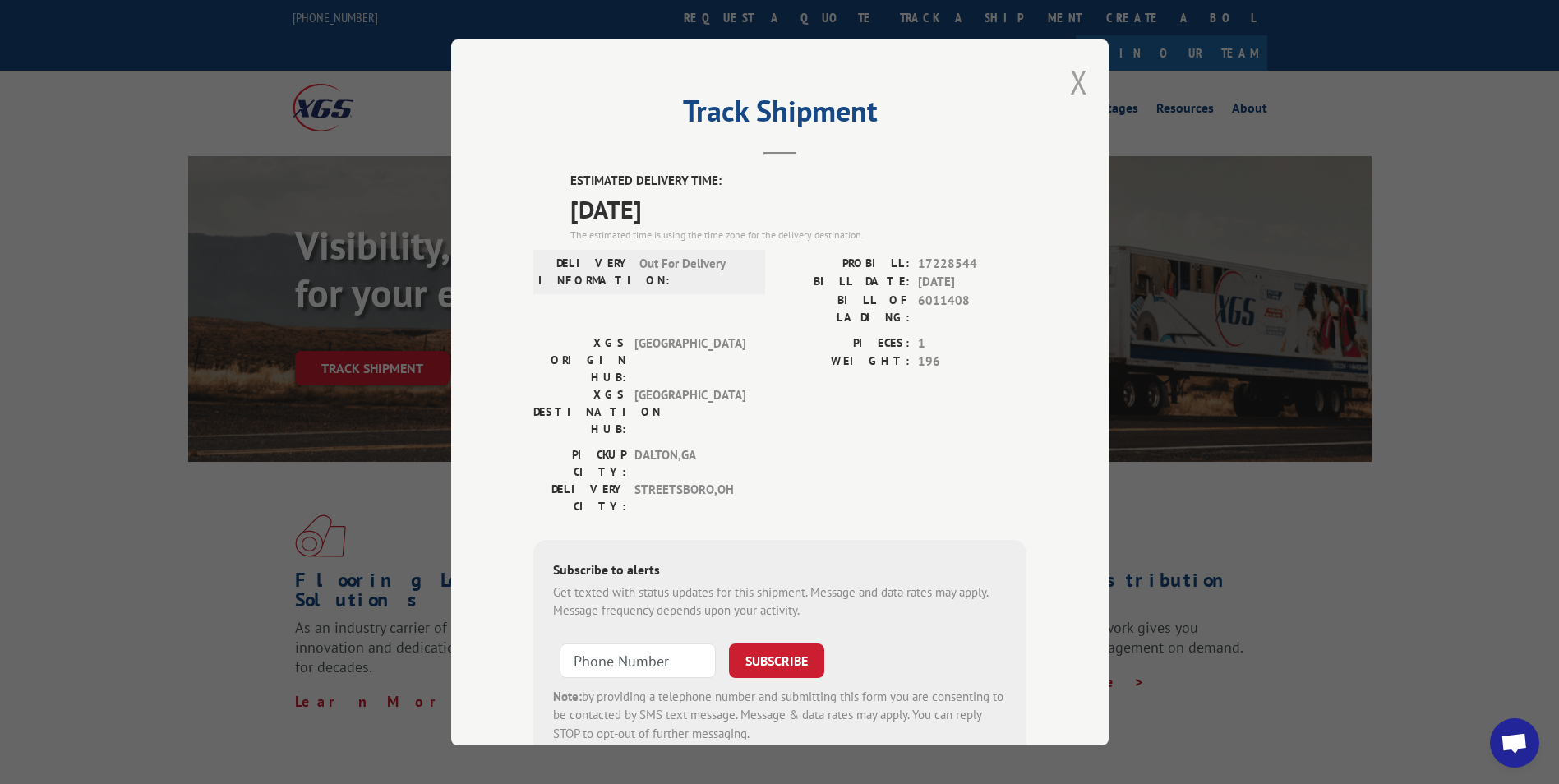
click at [1072, 80] on button "Close modal" at bounding box center [1079, 82] width 18 height 44
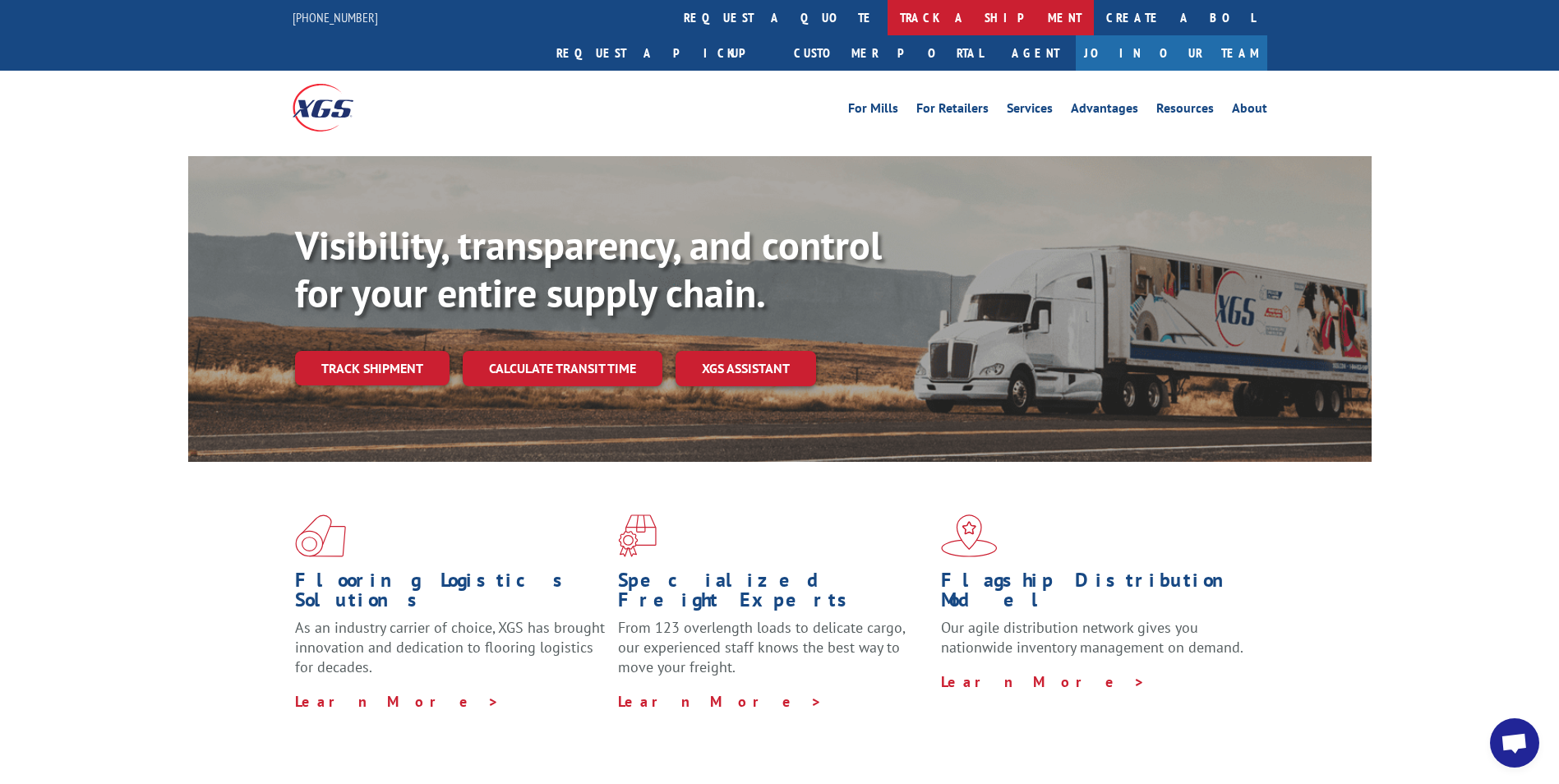
click at [888, 15] on link "track a shipment" at bounding box center [990, 17] width 206 height 35
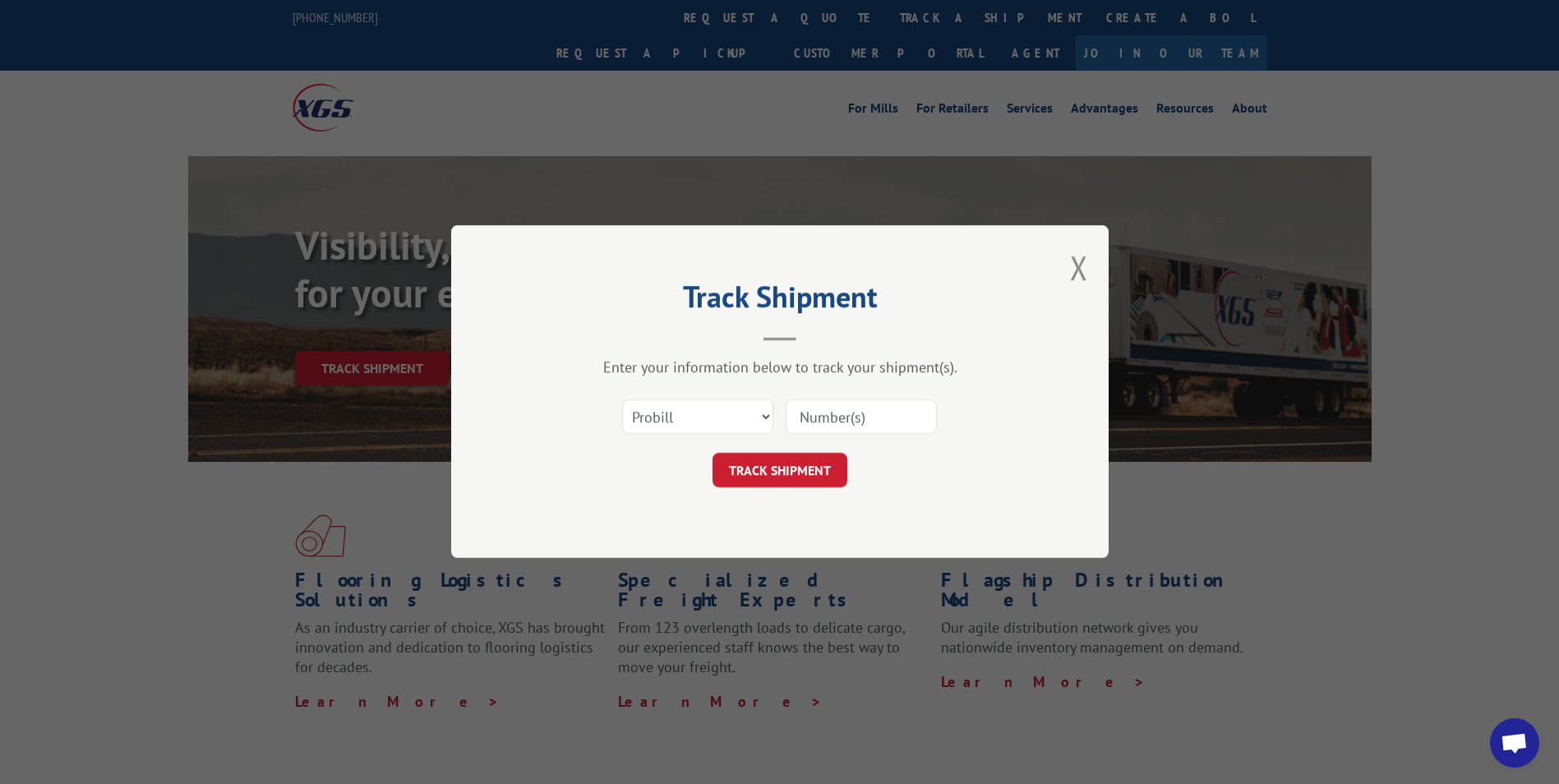
click at [799, 414] on input at bounding box center [861, 418] width 151 height 35
paste input "17228544"
type input "17228544"
click at [789, 477] on button "TRACK SHIPMENT" at bounding box center [780, 471] width 134 height 35
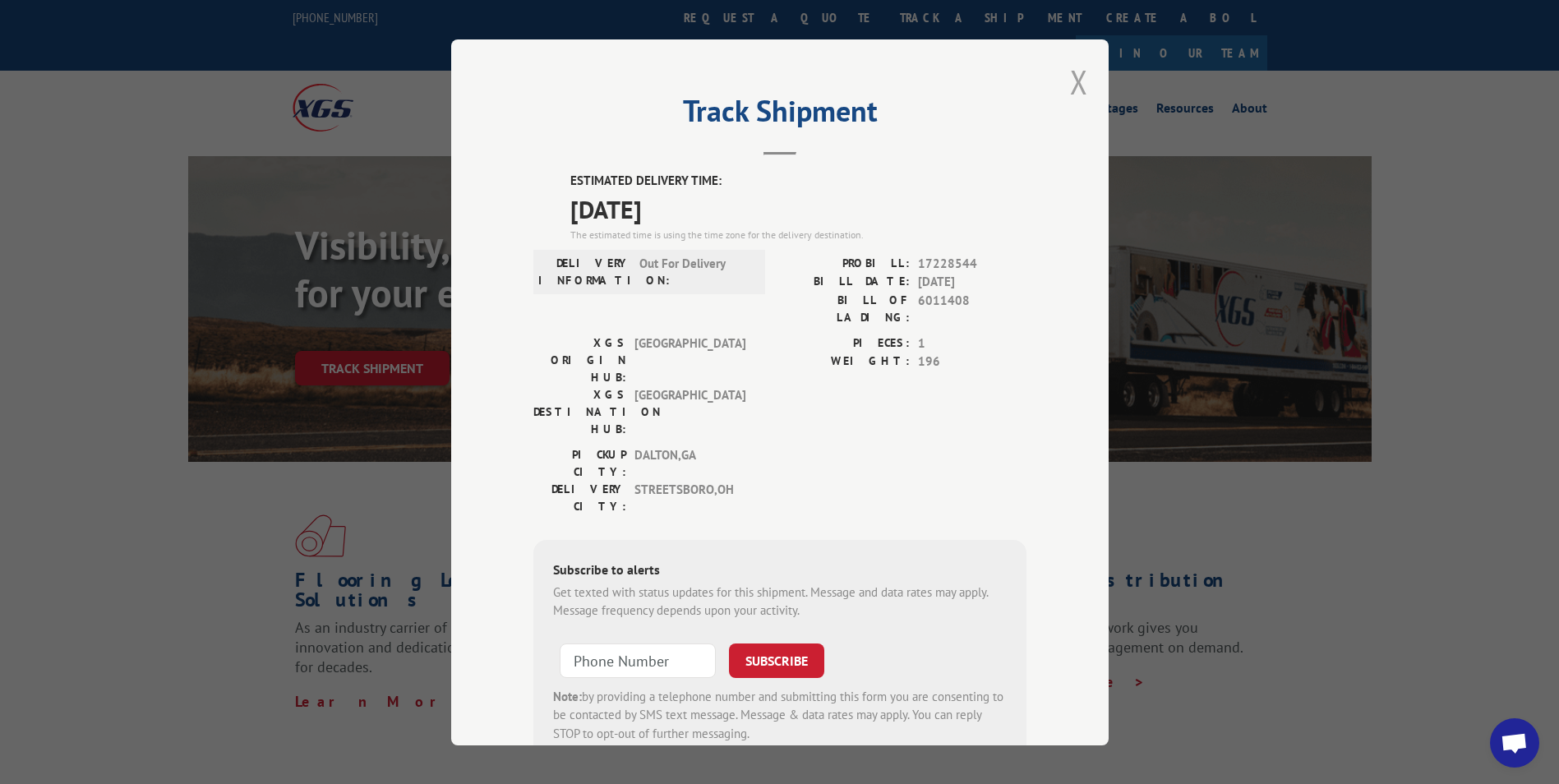
click at [1070, 71] on button "Close modal" at bounding box center [1079, 82] width 18 height 44
